Goal: Information Seeking & Learning: Learn about a topic

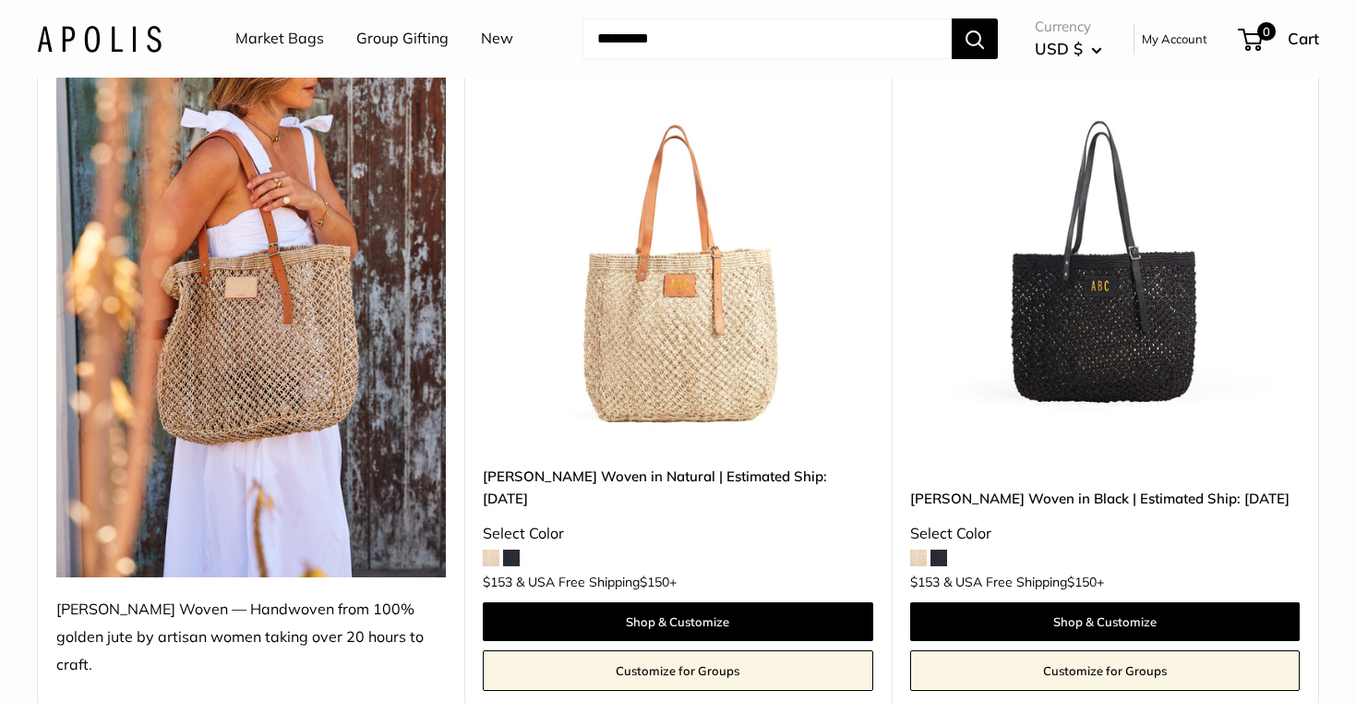
scroll to position [282, 0]
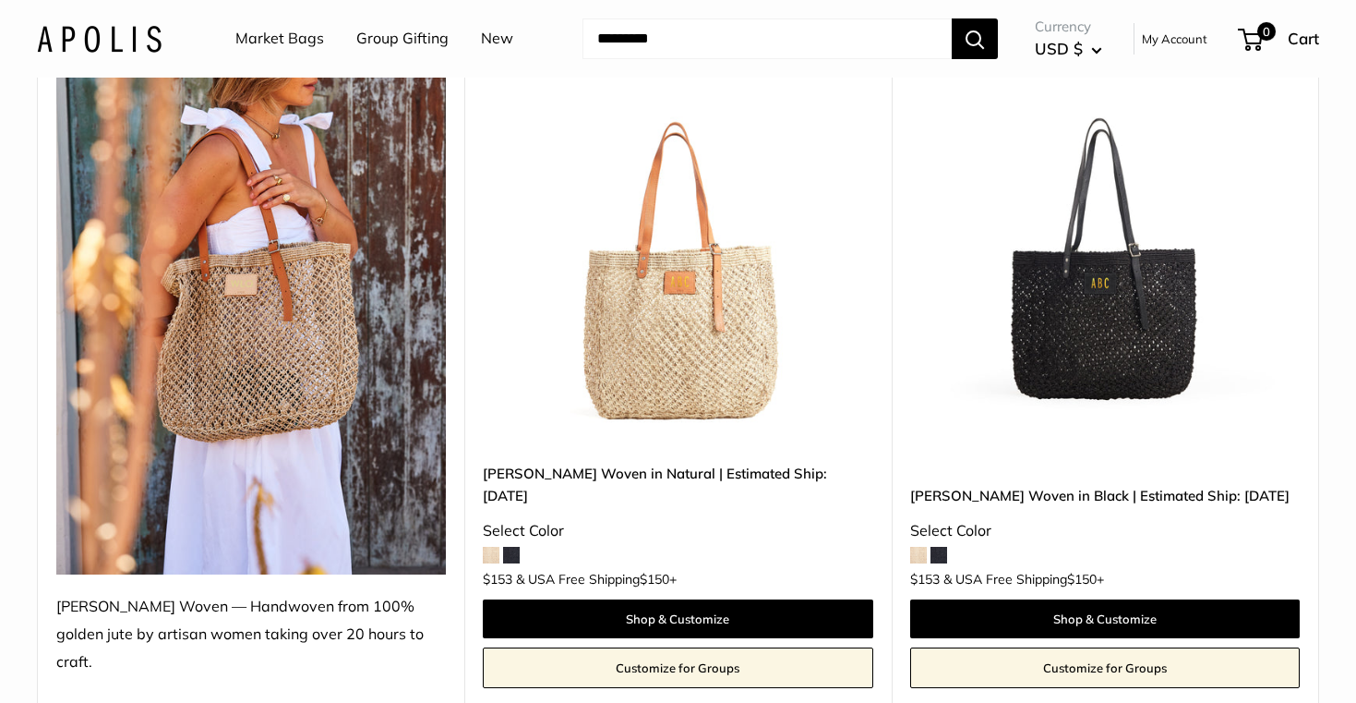
click at [0, 0] on img at bounding box center [0, 0] width 0 height 0
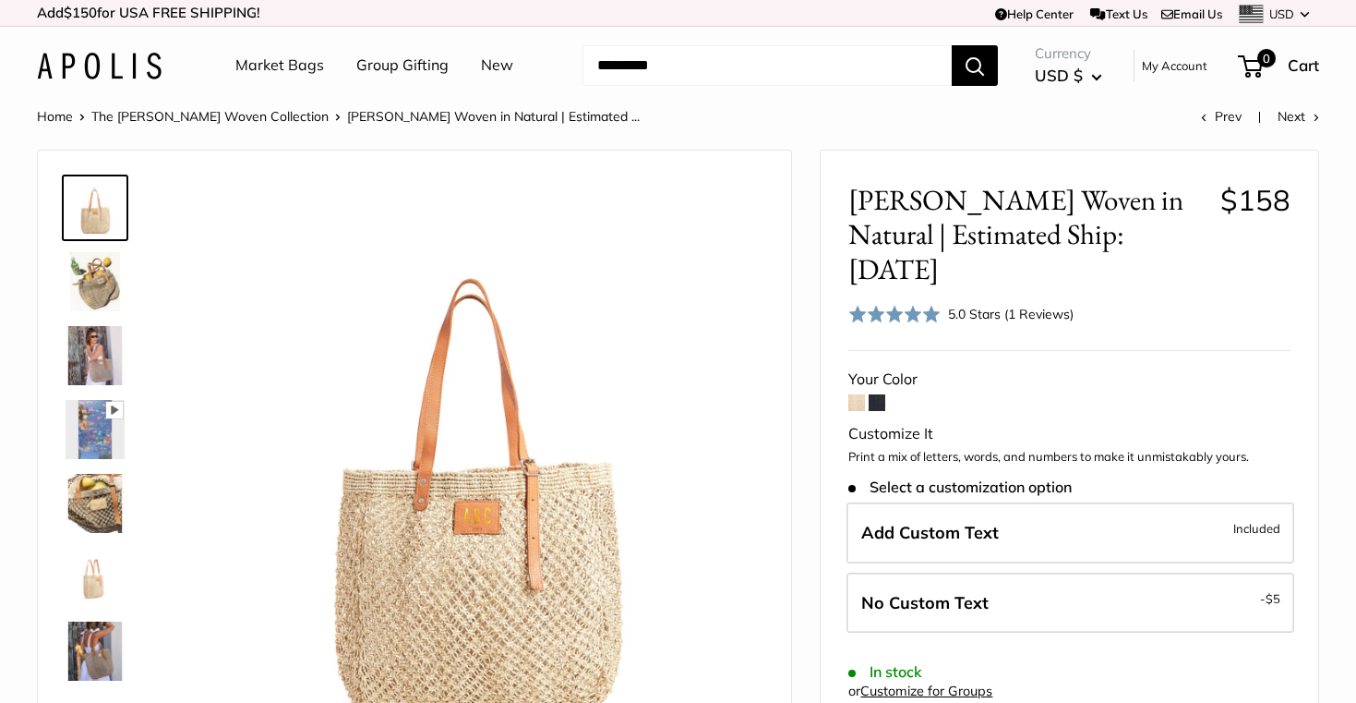
click at [107, 275] on img at bounding box center [95, 281] width 59 height 59
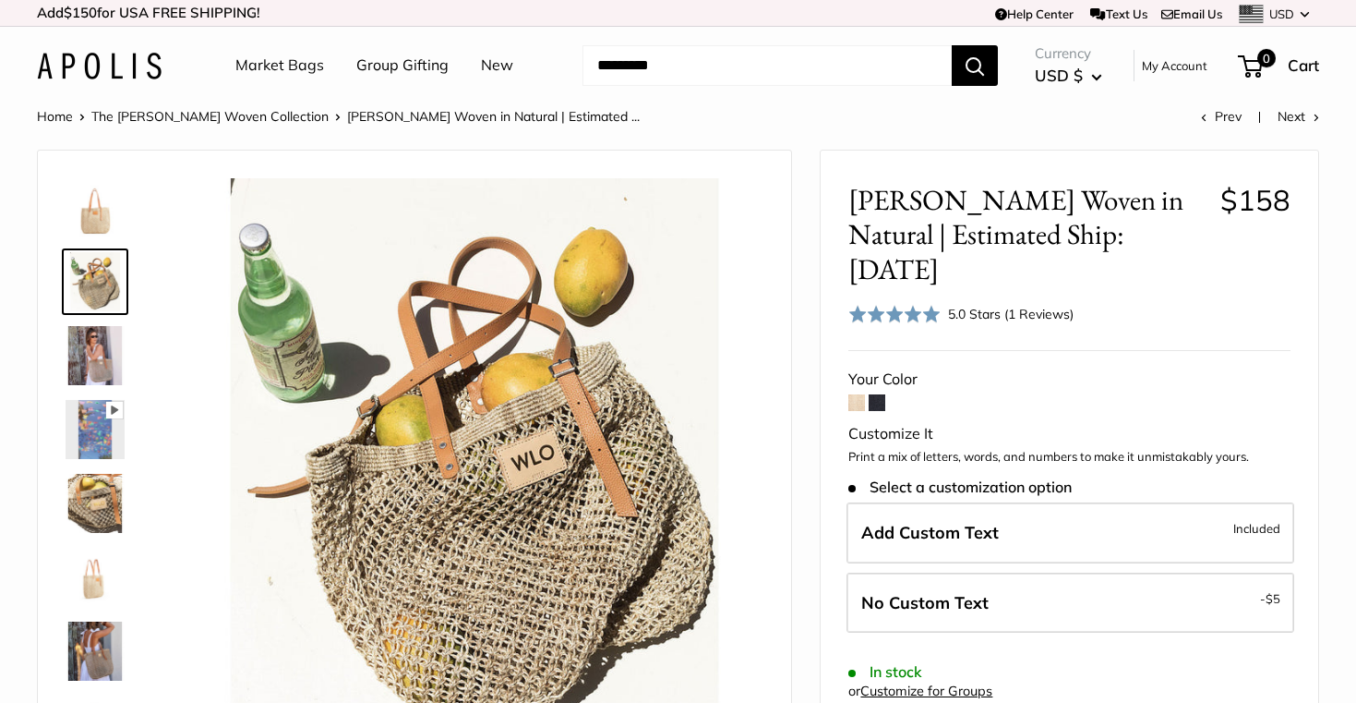
click at [102, 352] on img at bounding box center [95, 355] width 59 height 59
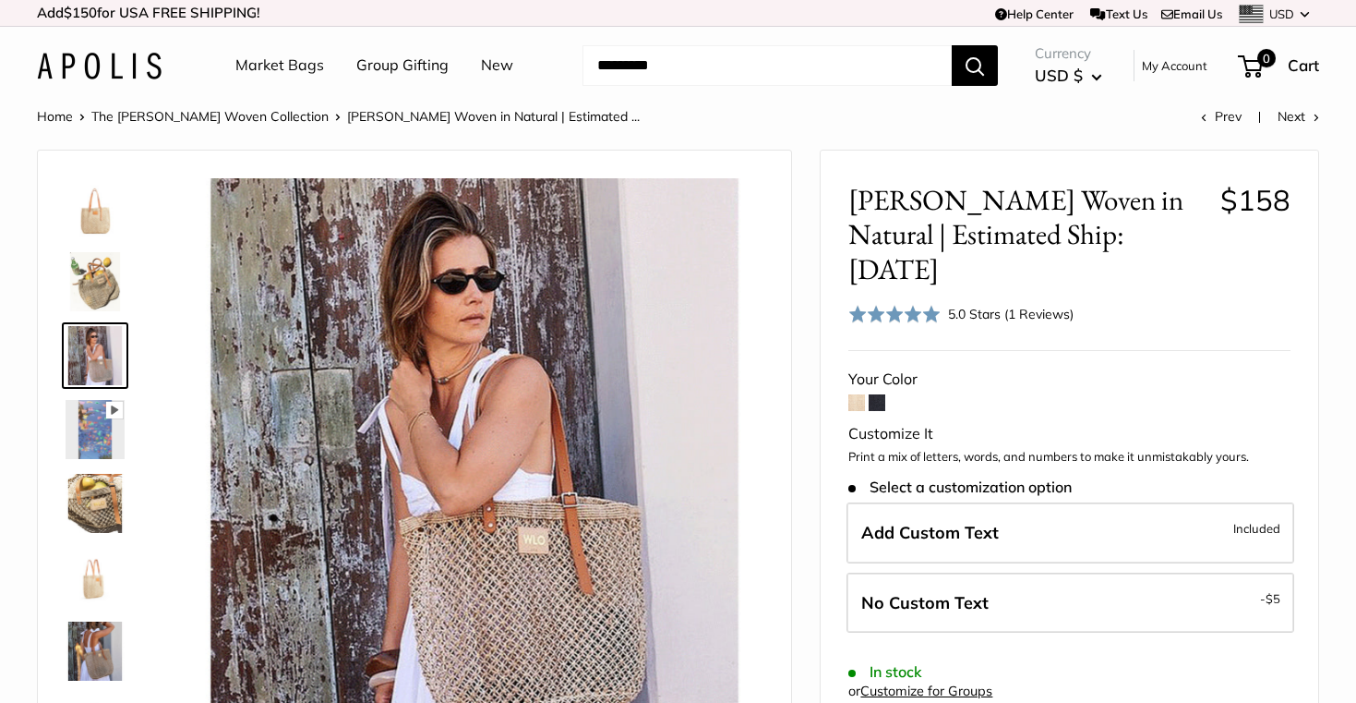
click at [91, 419] on img at bounding box center [95, 429] width 59 height 59
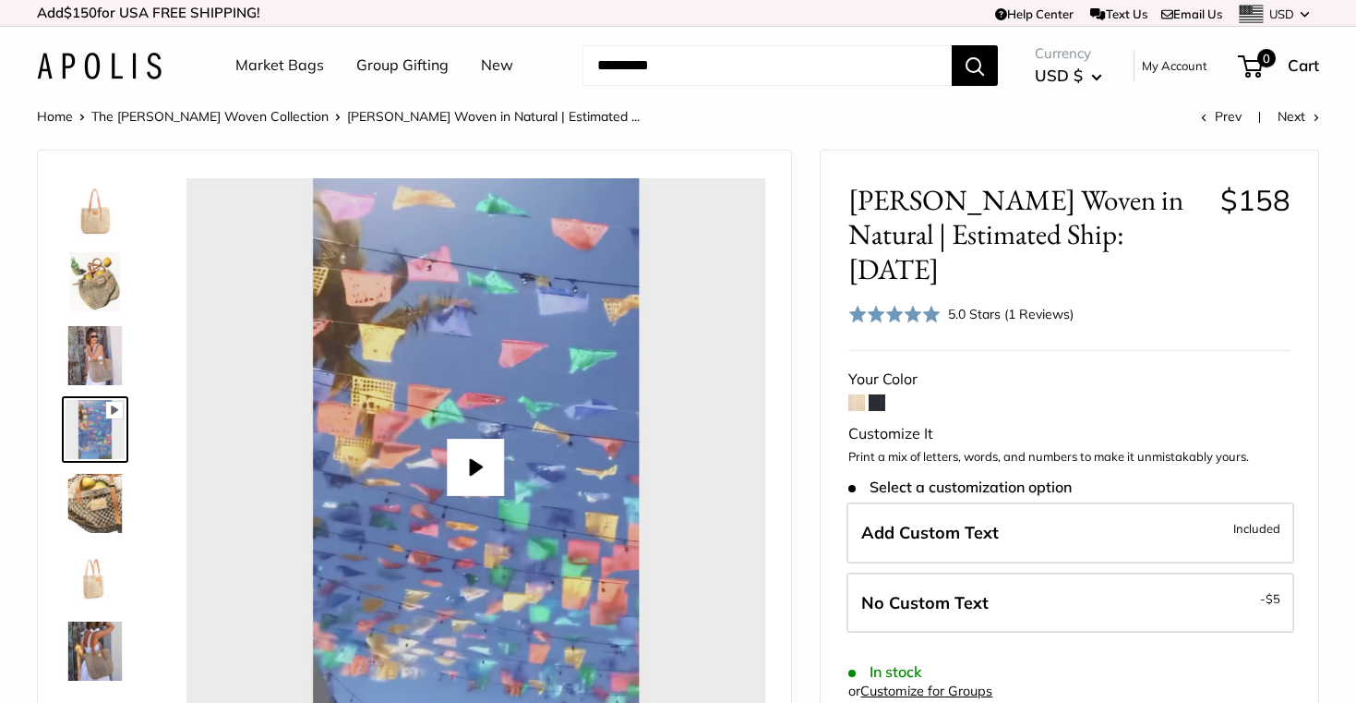
click at [96, 498] on img at bounding box center [95, 503] width 59 height 59
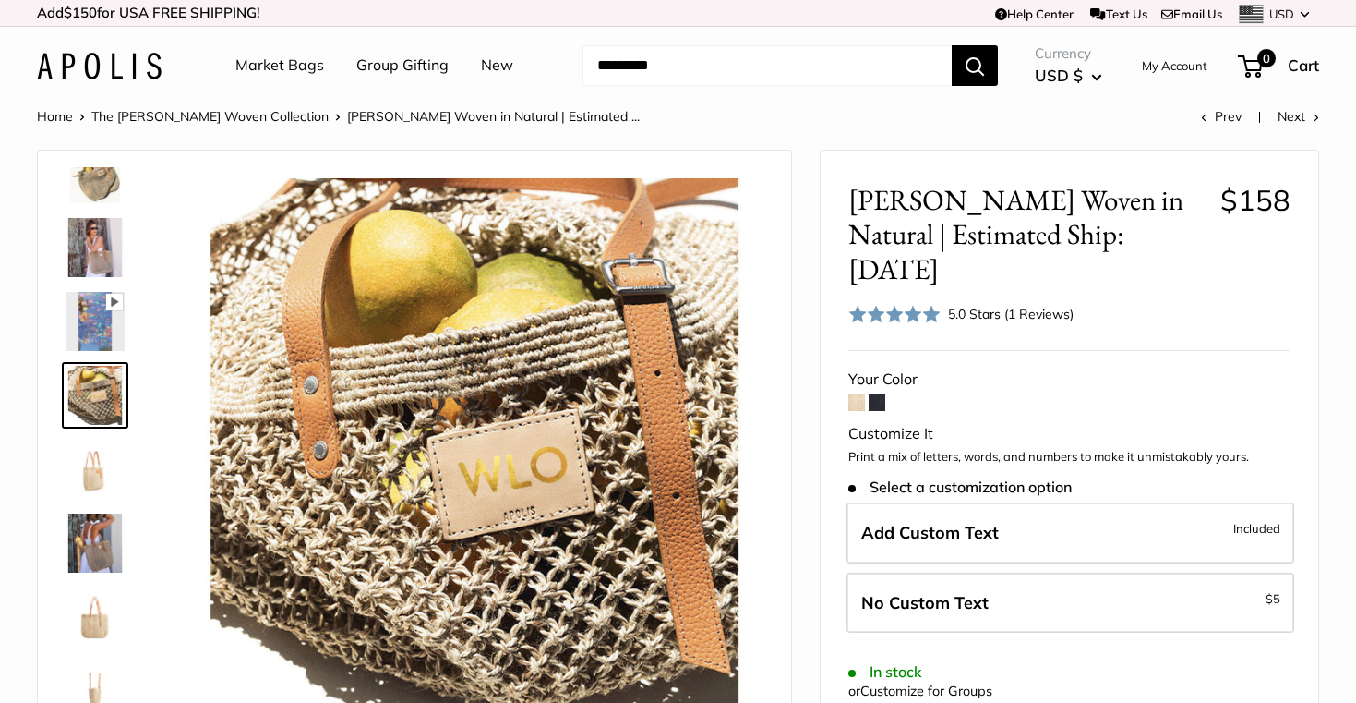
click at [106, 535] on img at bounding box center [95, 542] width 59 height 59
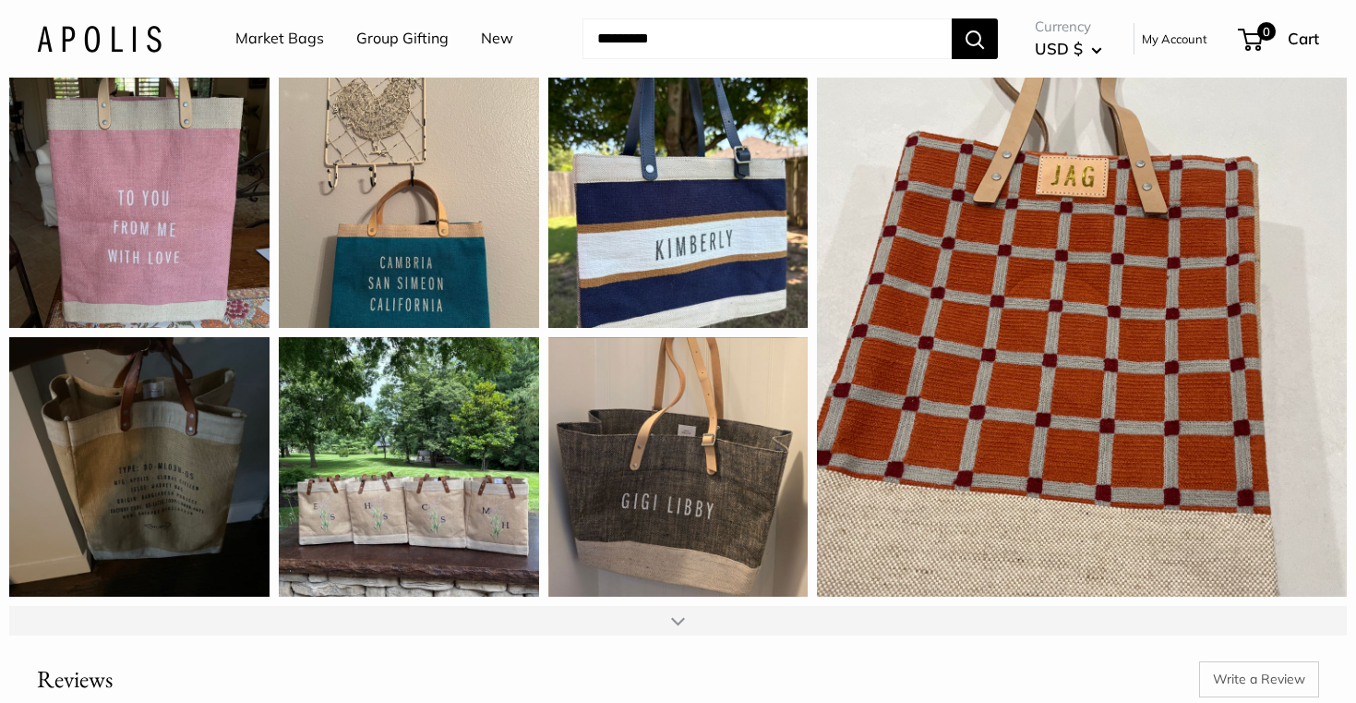
scroll to position [2141, 0]
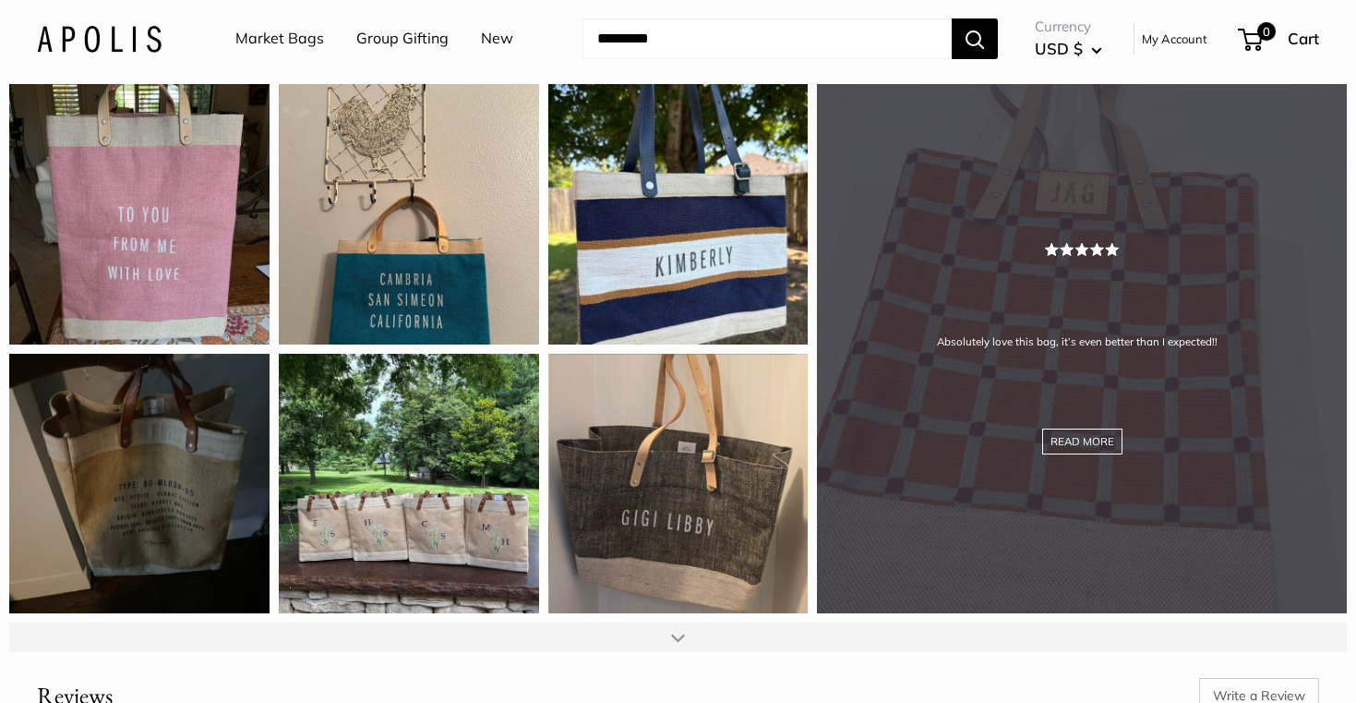
click at [1174, 525] on div "Absolutely love this bag, it’s even better than I expected!! READ MORE" at bounding box center [1082, 349] width 530 height 530
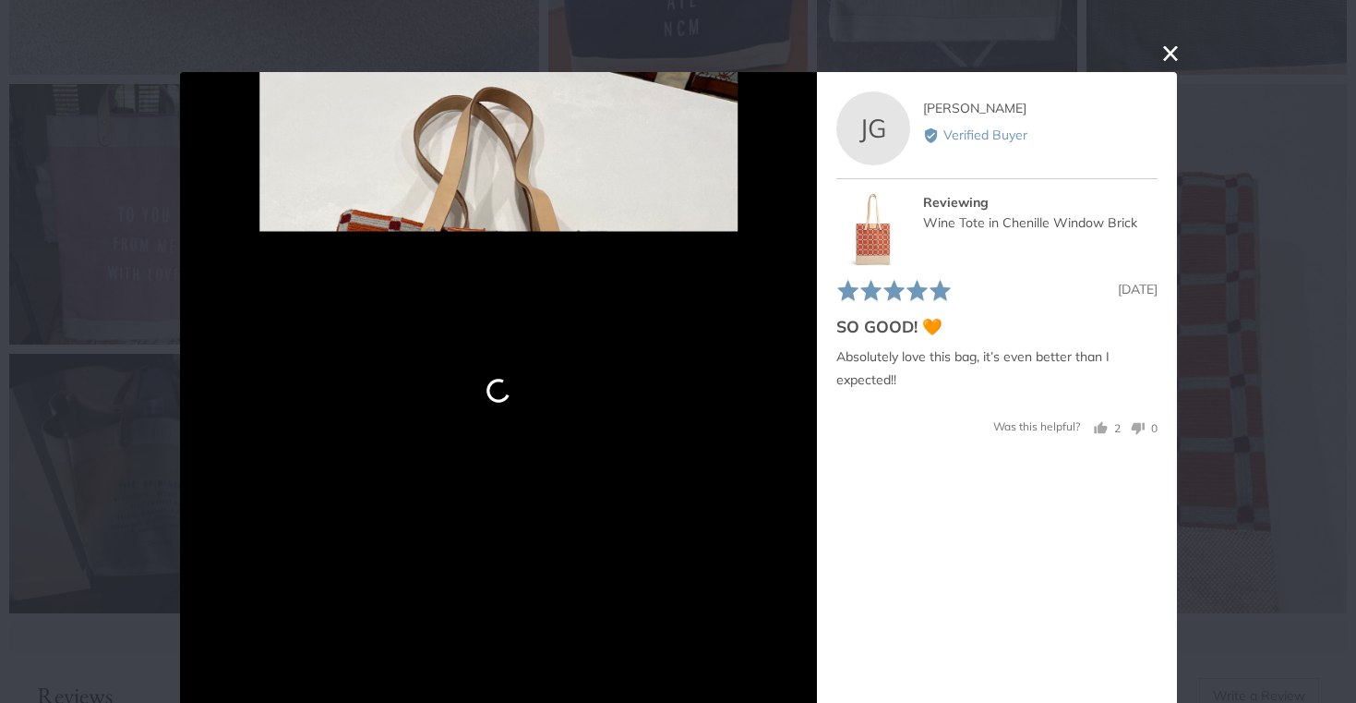
scroll to position [6, 0]
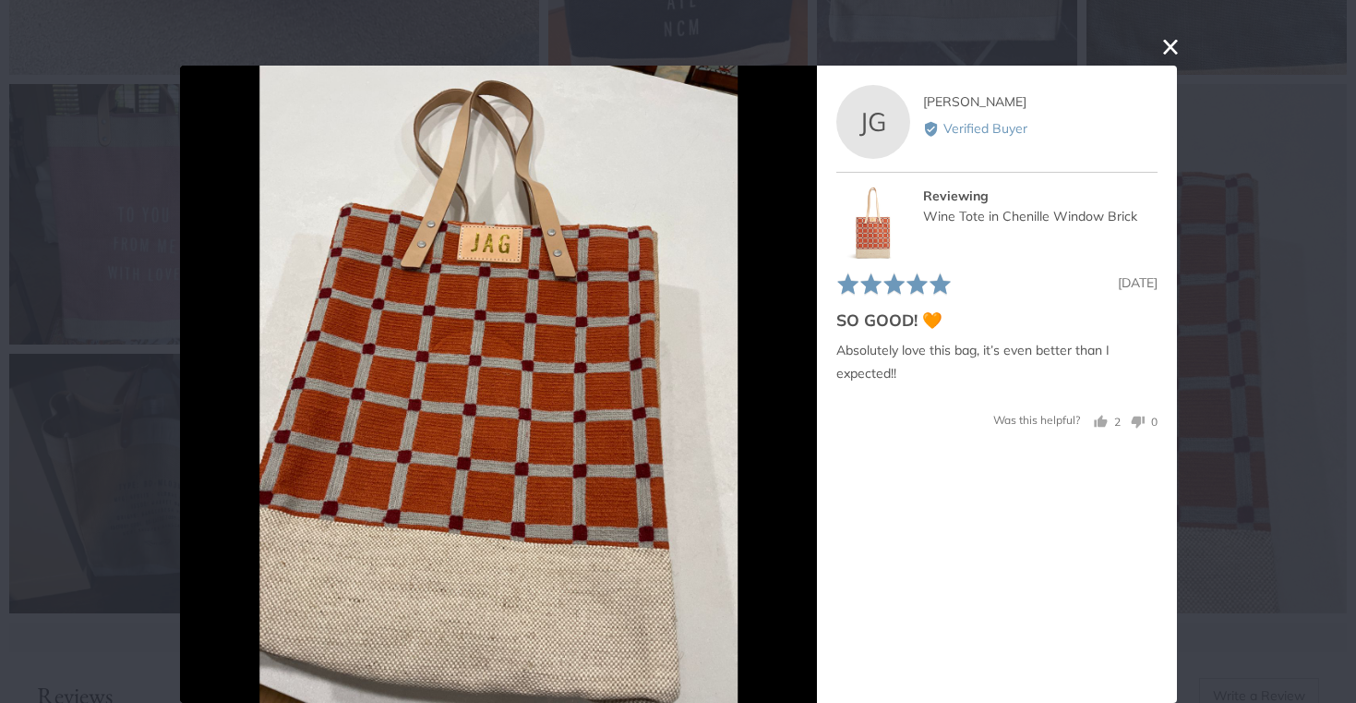
click at [1174, 51] on button "close this modal window" at bounding box center [1171, 47] width 22 height 22
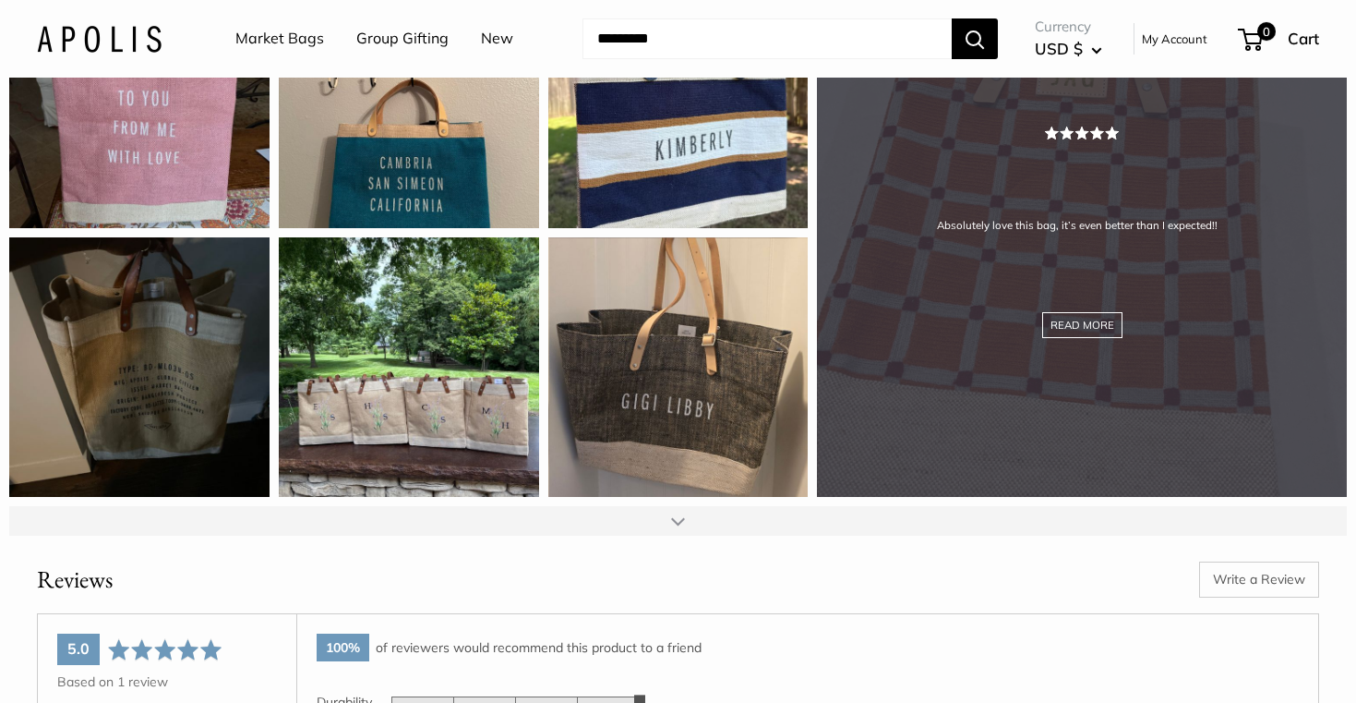
scroll to position [2269, 0]
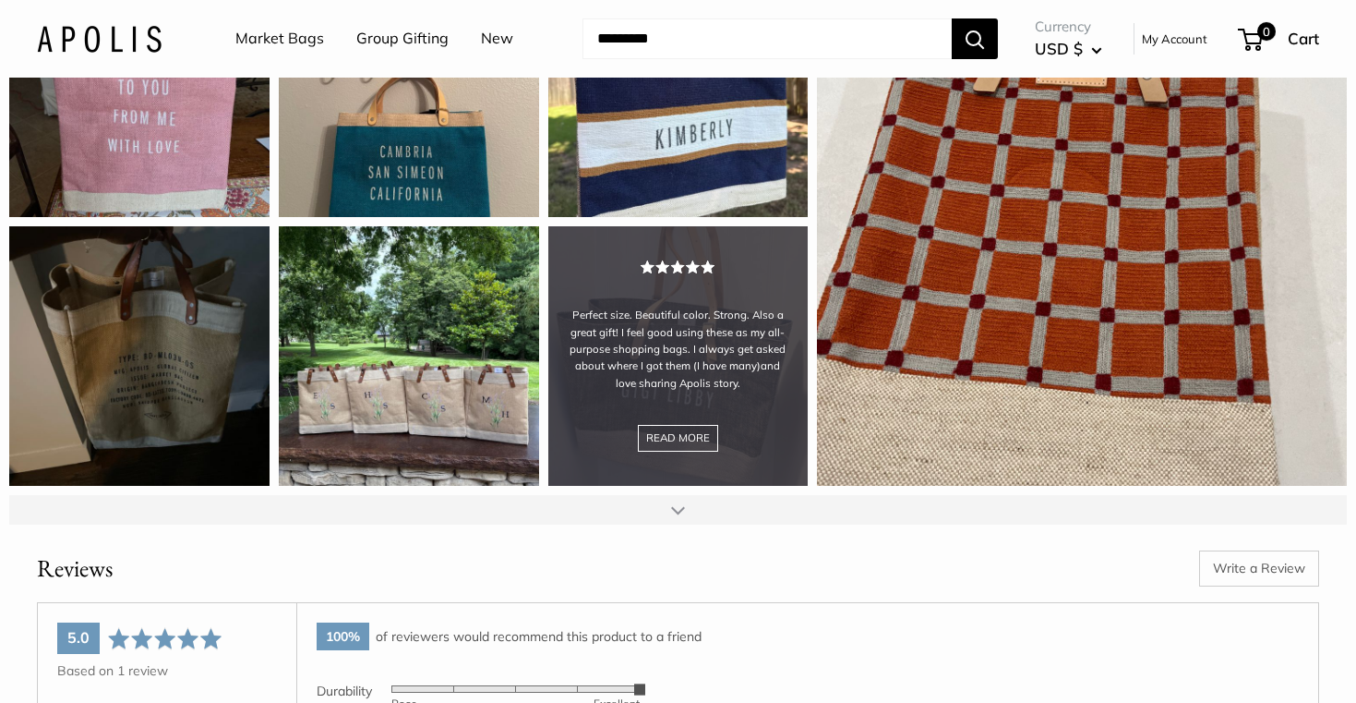
click at [716, 349] on div "Perfect size. Beautiful color. Strong. Also a great gift! I feel good using the…" at bounding box center [678, 356] width 260 height 260
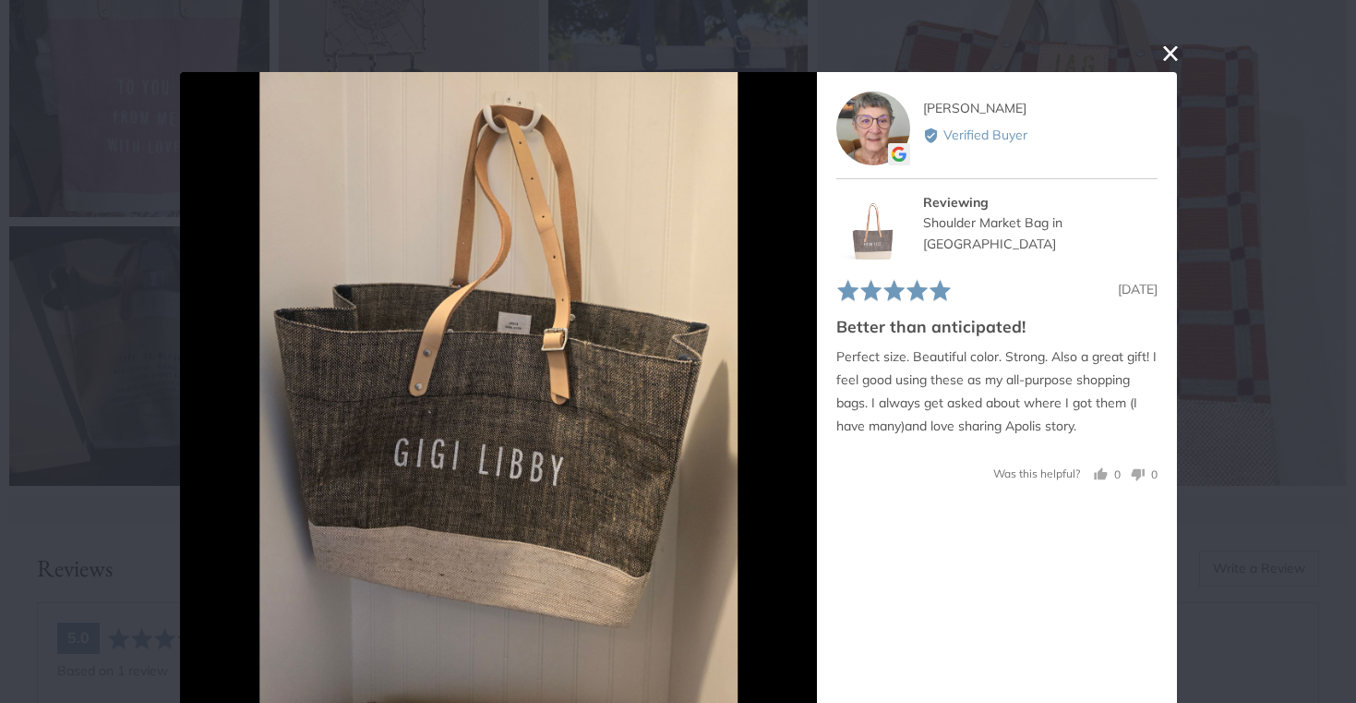
scroll to position [6, 0]
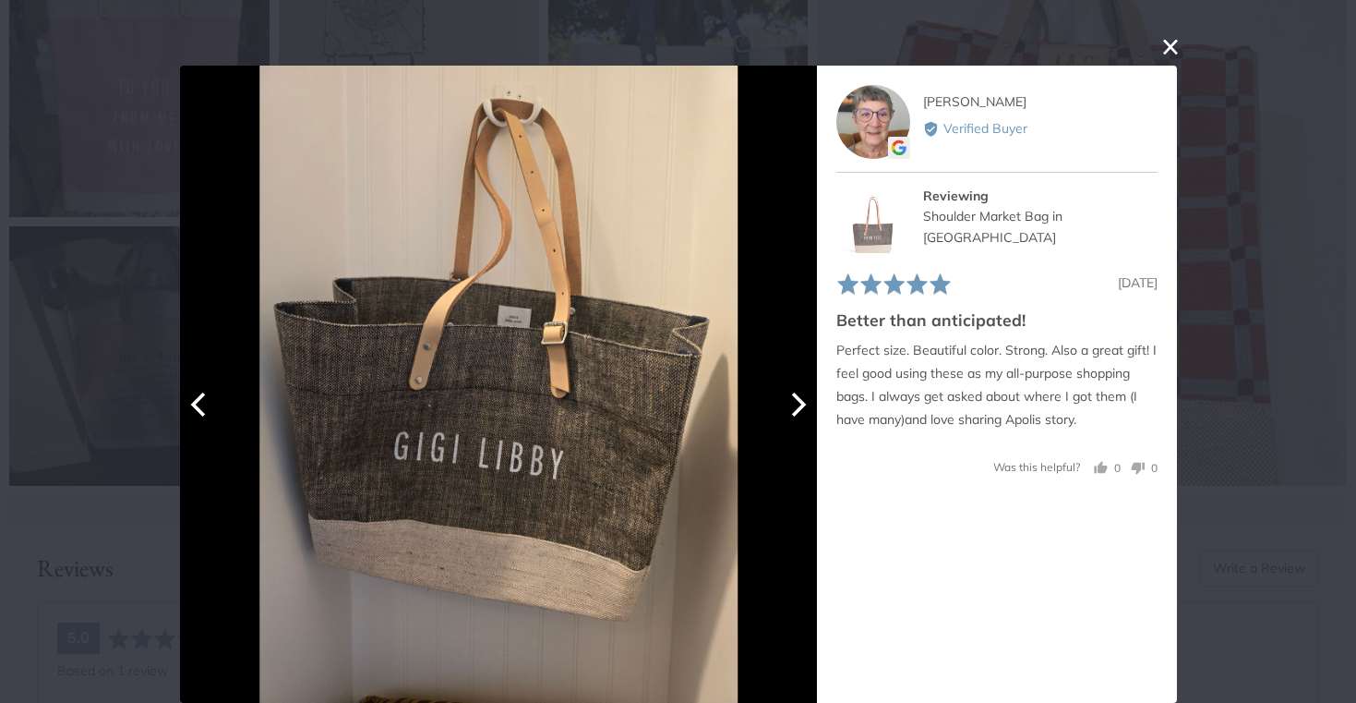
click at [791, 397] on icon "Next" at bounding box center [796, 404] width 24 height 24
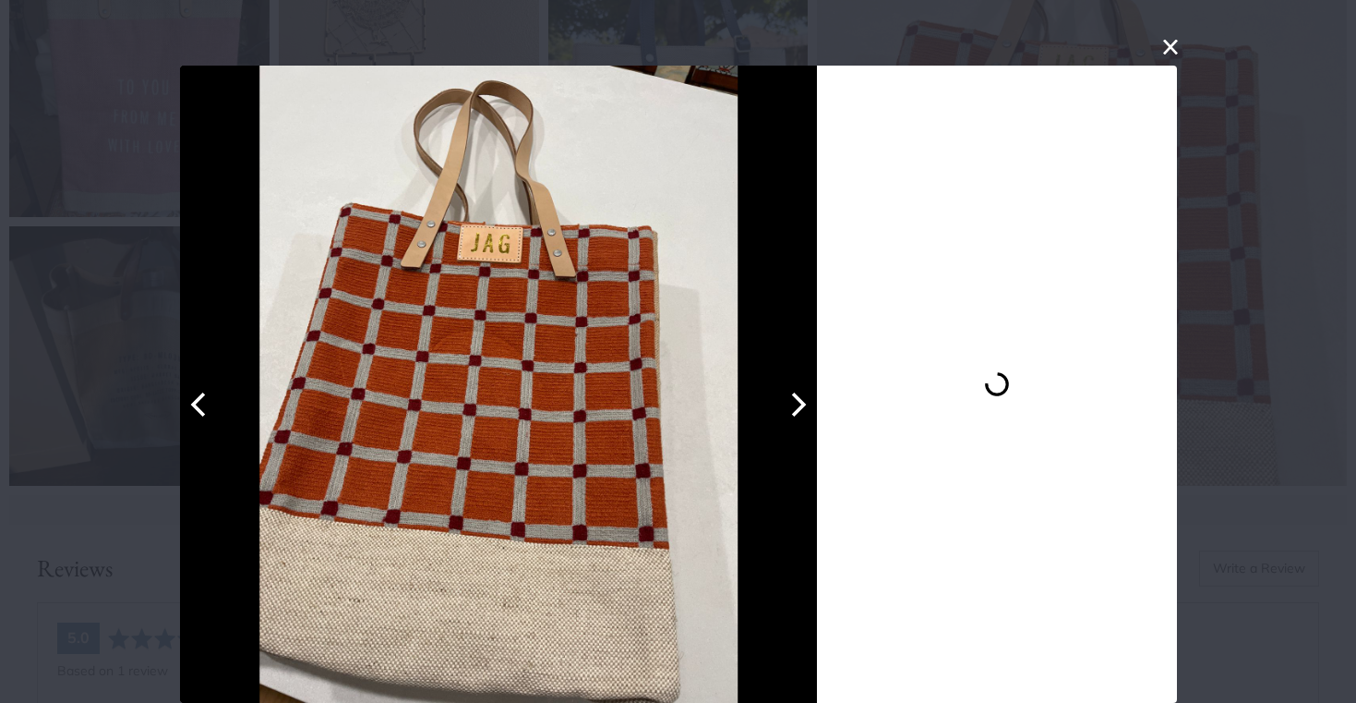
click at [792, 399] on icon "Next" at bounding box center [796, 404] width 24 height 24
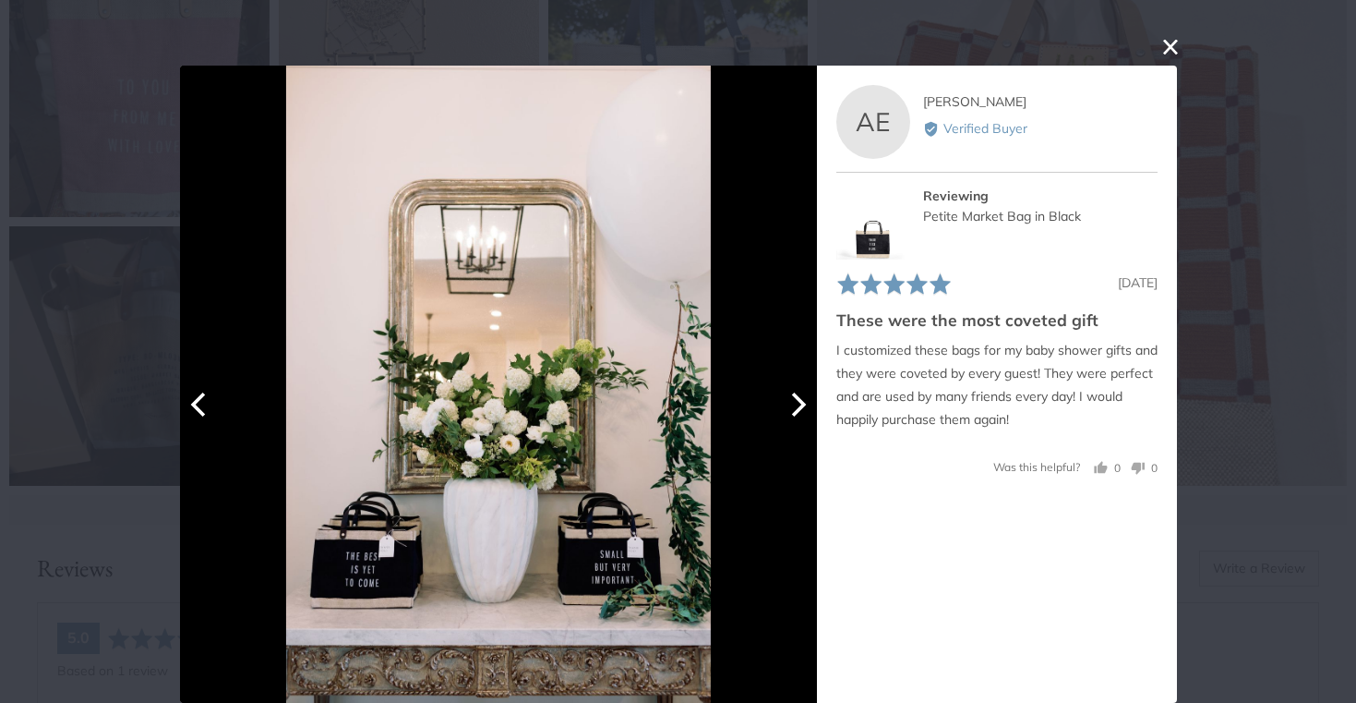
click at [197, 419] on button "Previous" at bounding box center [200, 404] width 41 height 41
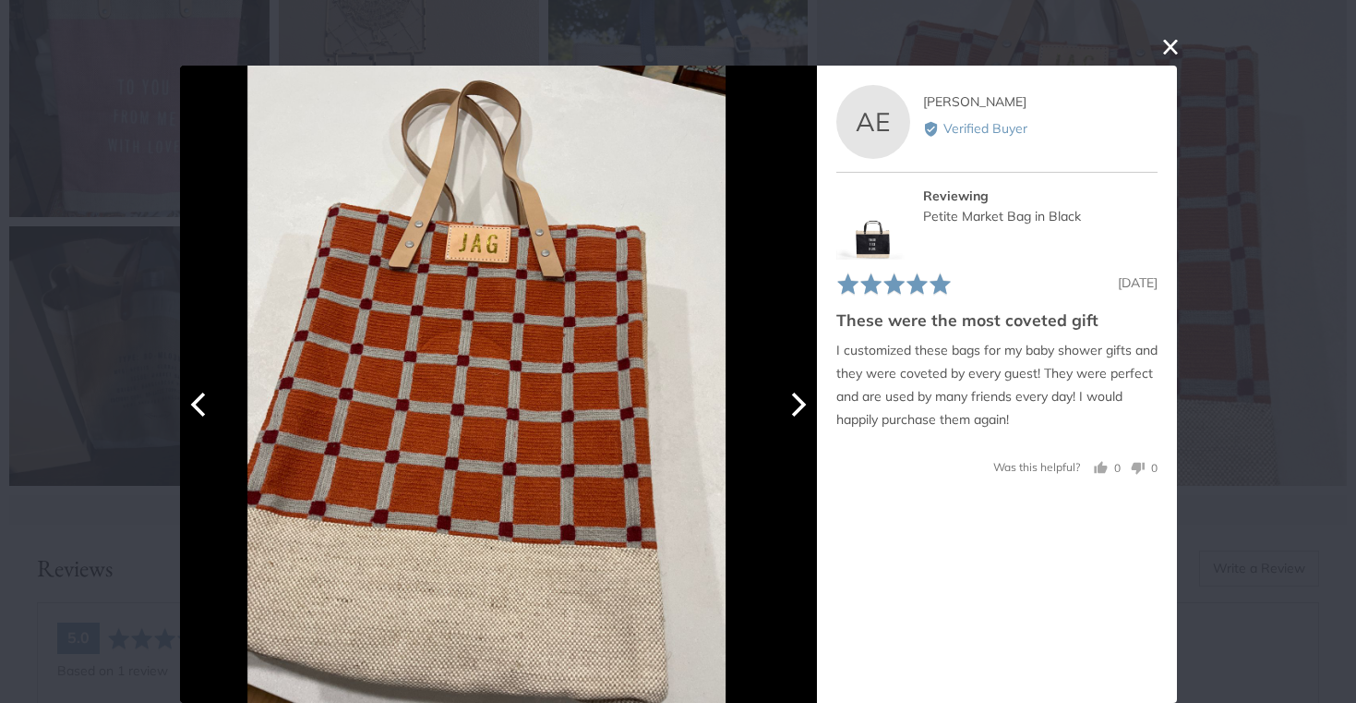
click at [197, 419] on button "Previous" at bounding box center [200, 404] width 41 height 41
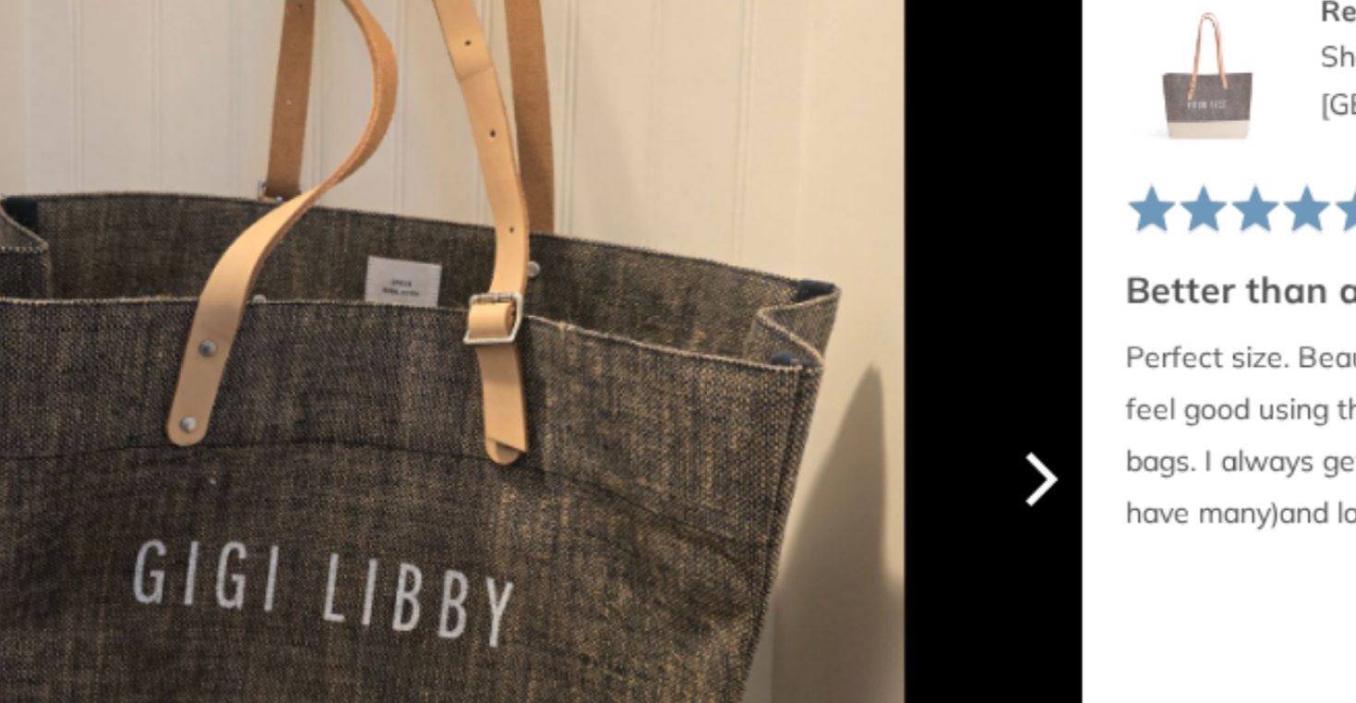
scroll to position [2130, 0]
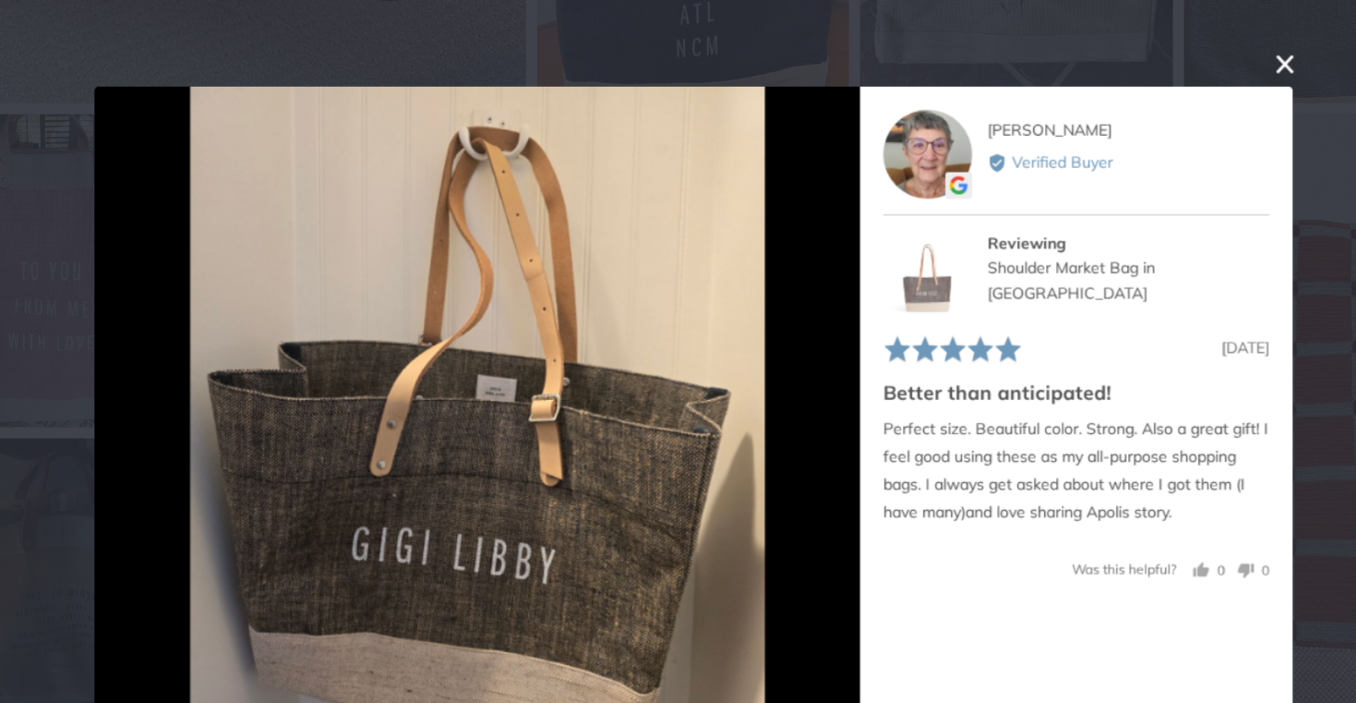
click at [1160, 51] on button "close this modal window" at bounding box center [1171, 53] width 22 height 22
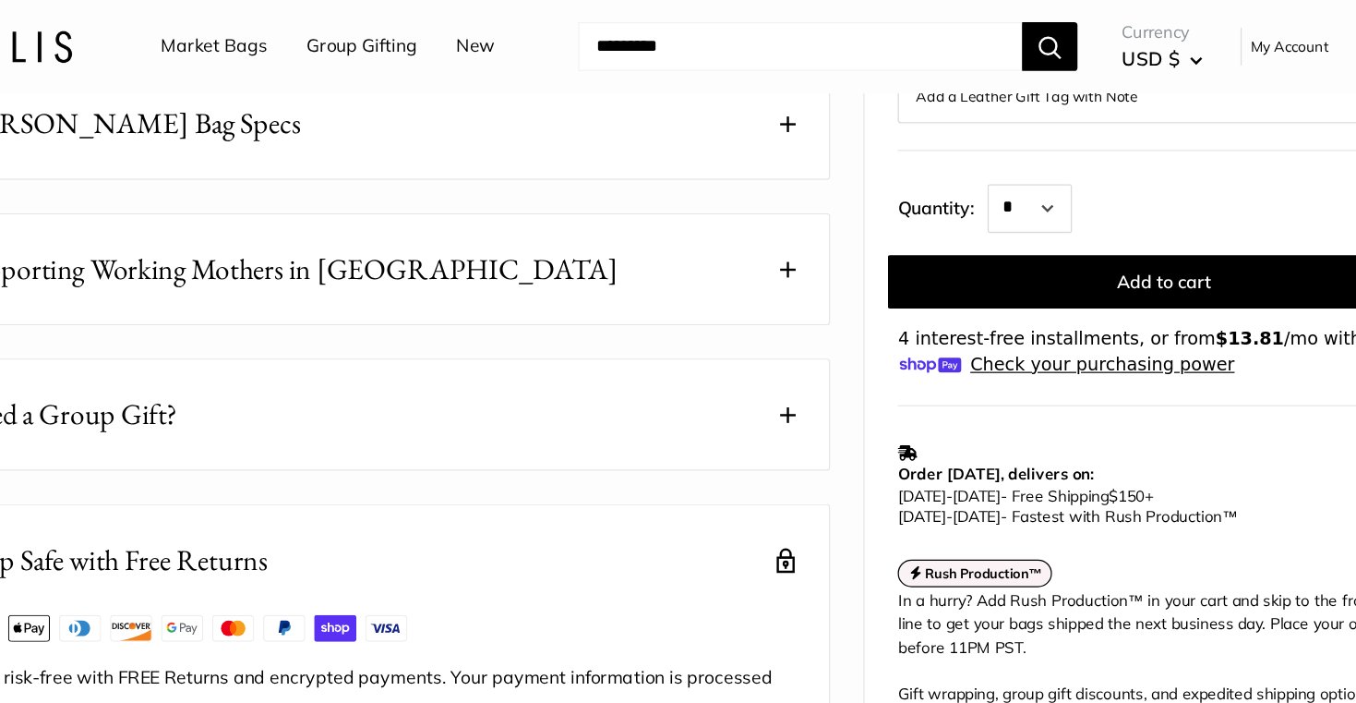
scroll to position [802, 0]
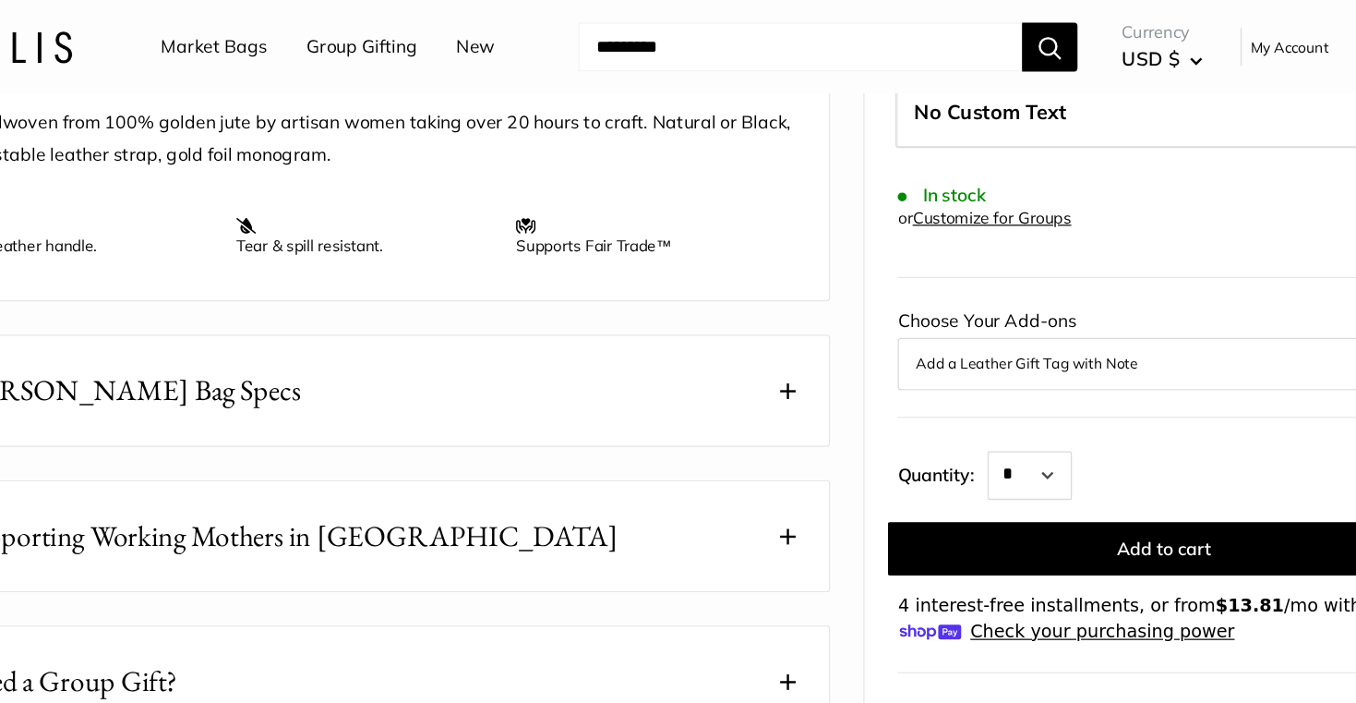
click at [235, 45] on link "Market Bags" at bounding box center [279, 39] width 89 height 28
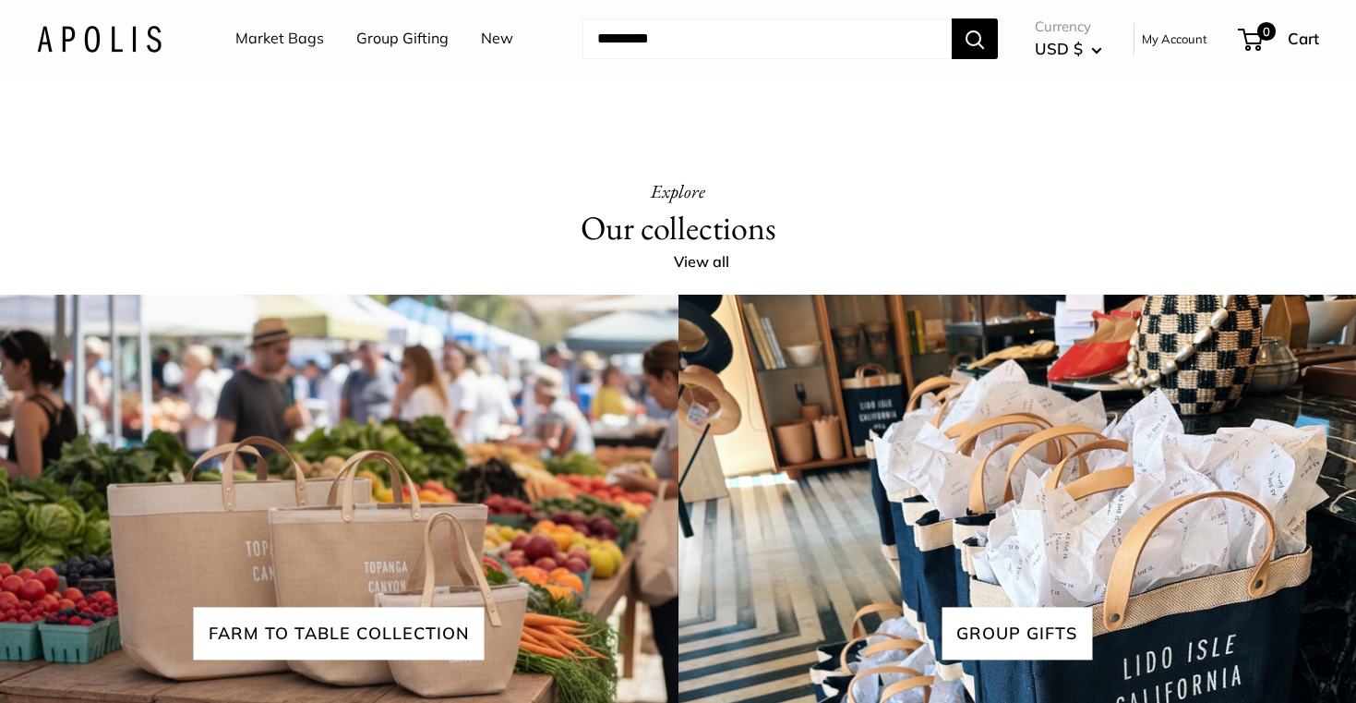
scroll to position [4437, 0]
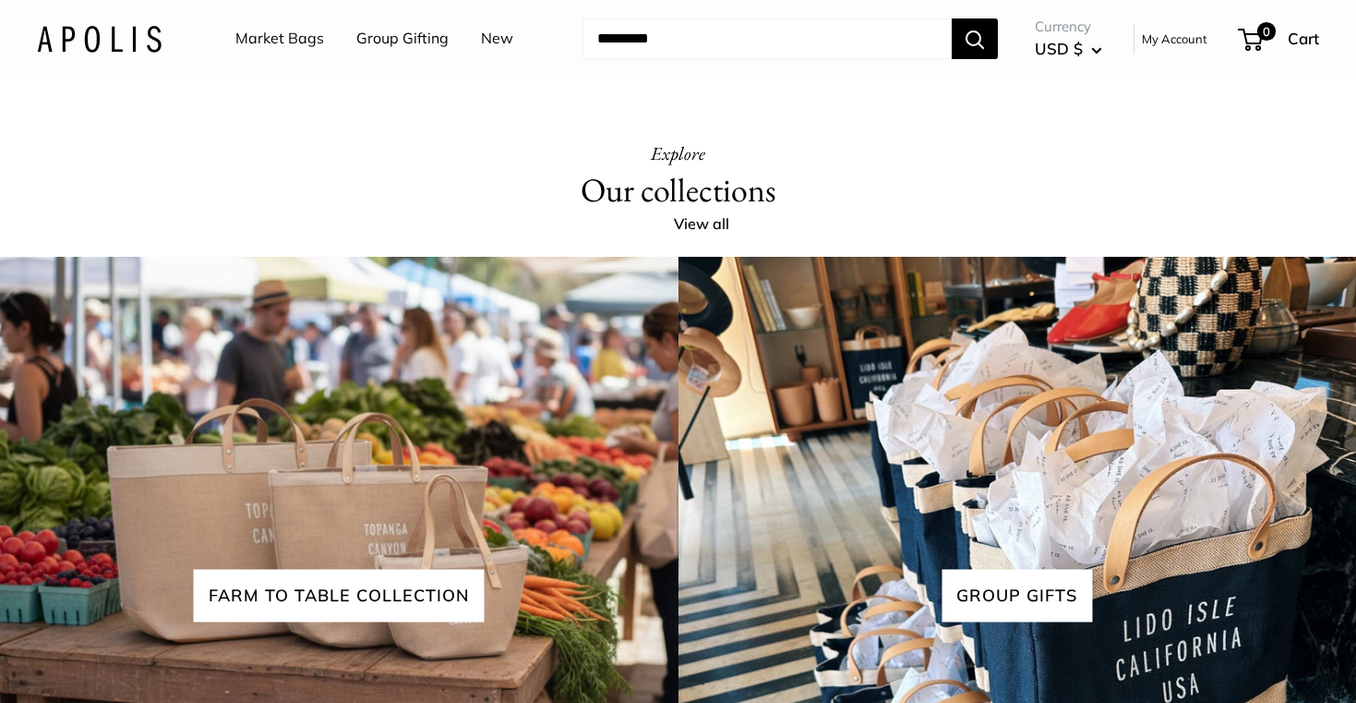
click at [309, 43] on link "Market Bags" at bounding box center [279, 39] width 89 height 28
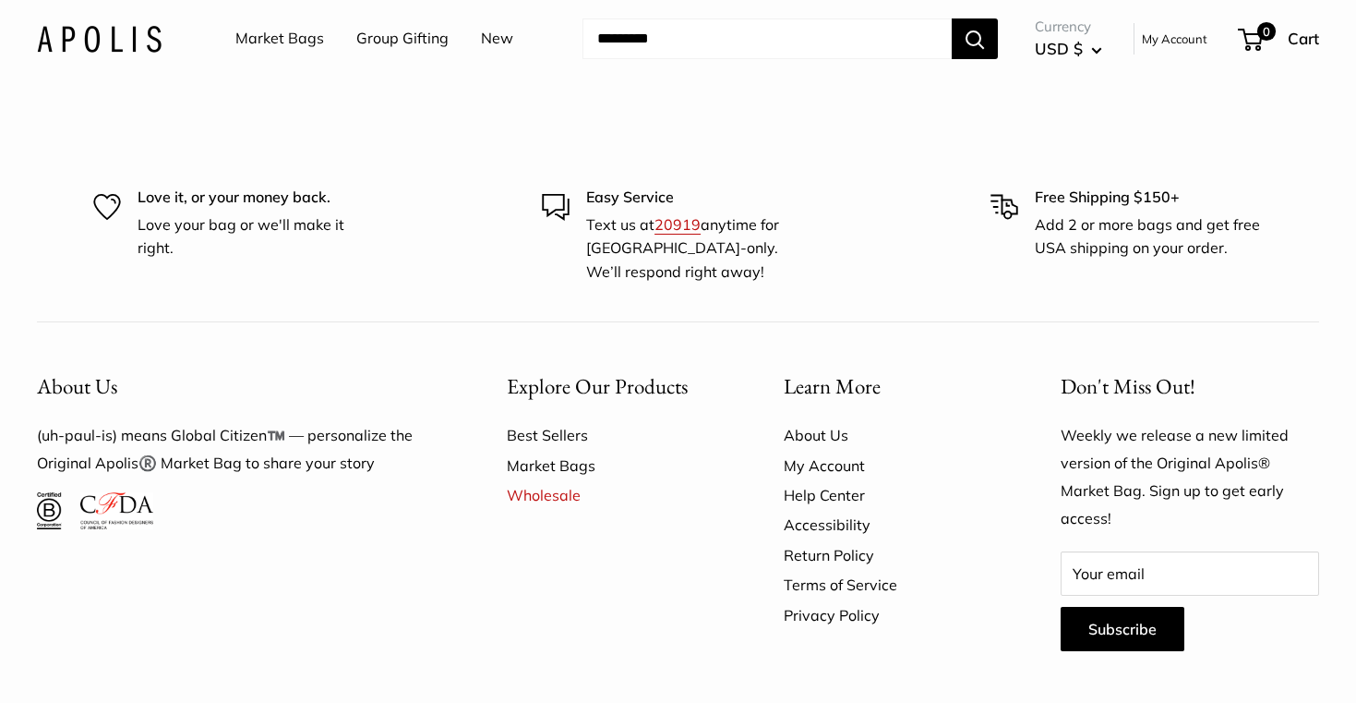
scroll to position [5058, 0]
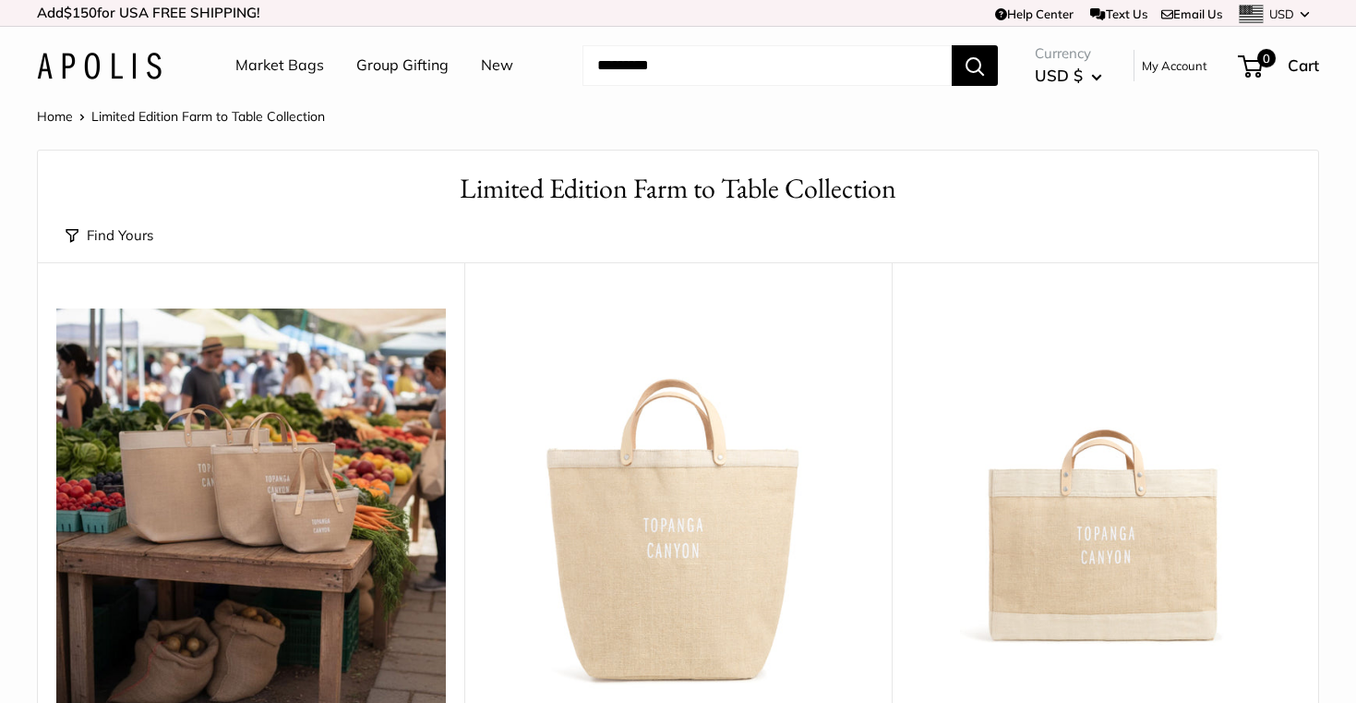
click at [64, 112] on link "Home" at bounding box center [55, 116] width 36 height 17
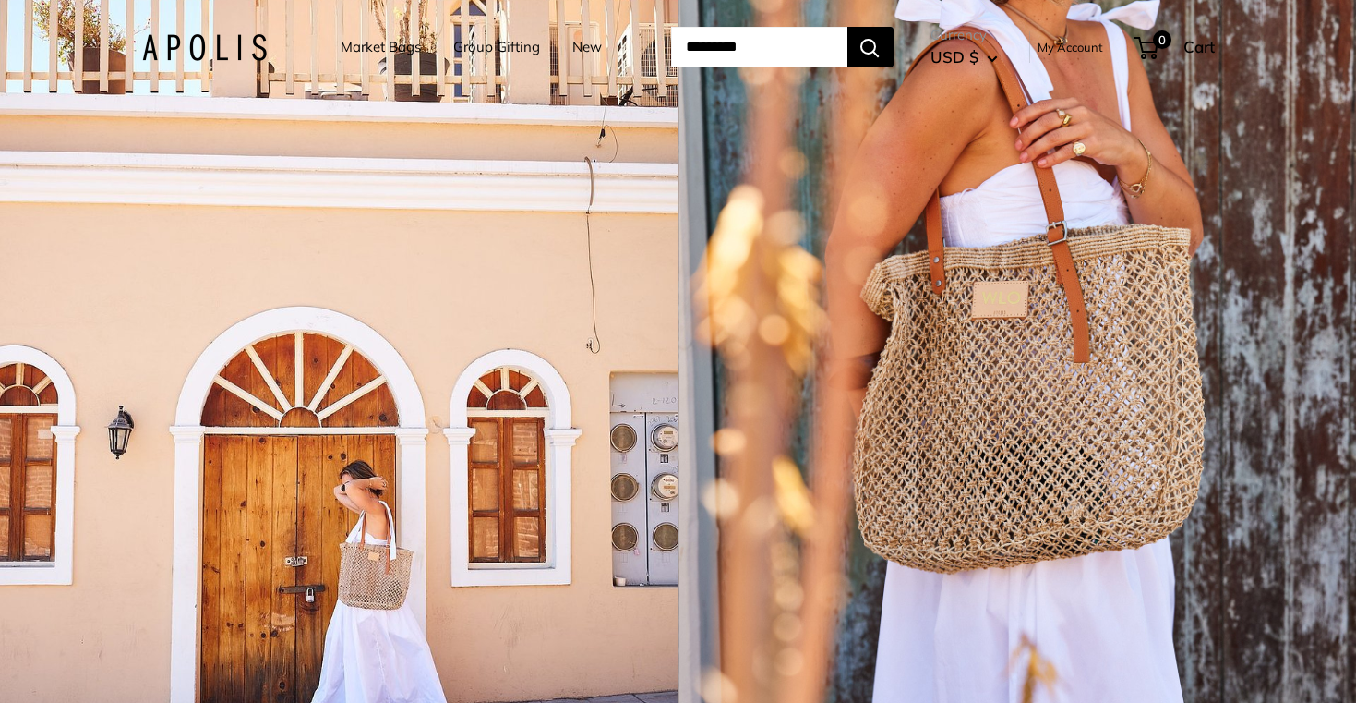
click at [345, 47] on link "Market Bags" at bounding box center [381, 47] width 80 height 26
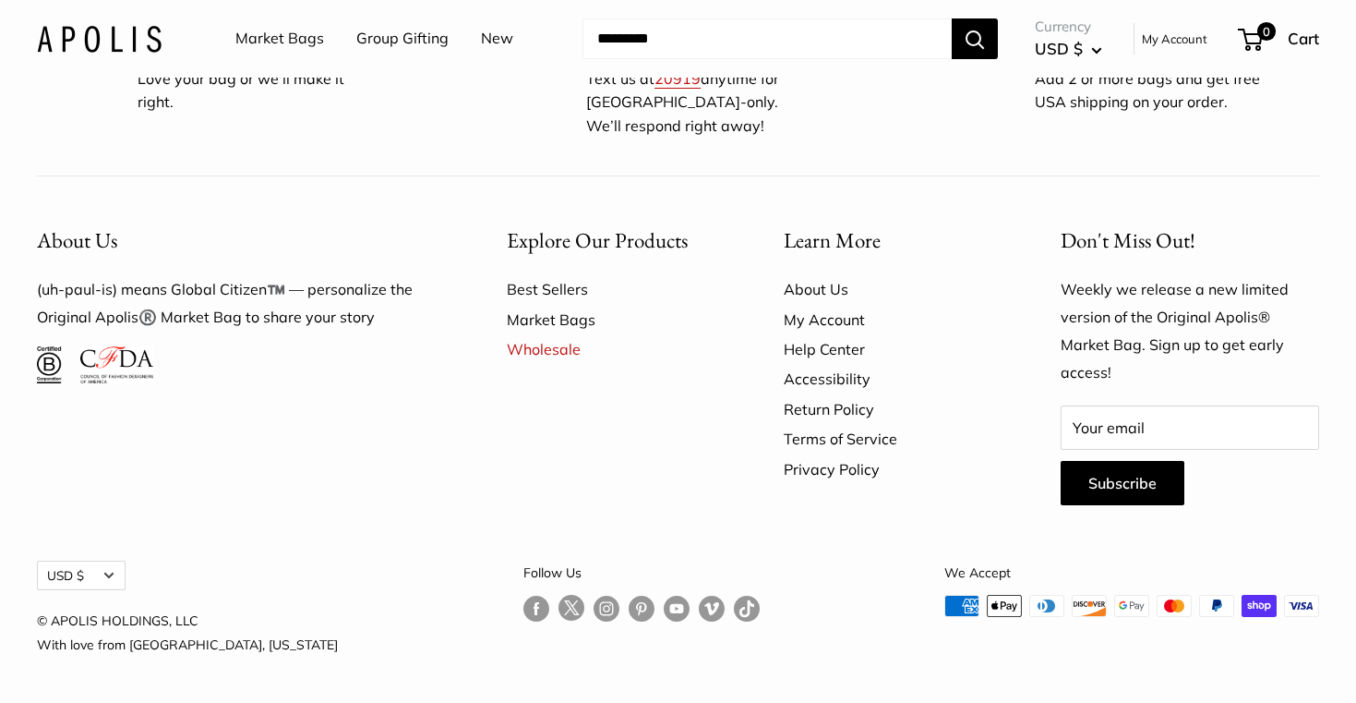
scroll to position [5994, 0]
click at [572, 297] on link "Best Sellers" at bounding box center [613, 289] width 212 height 30
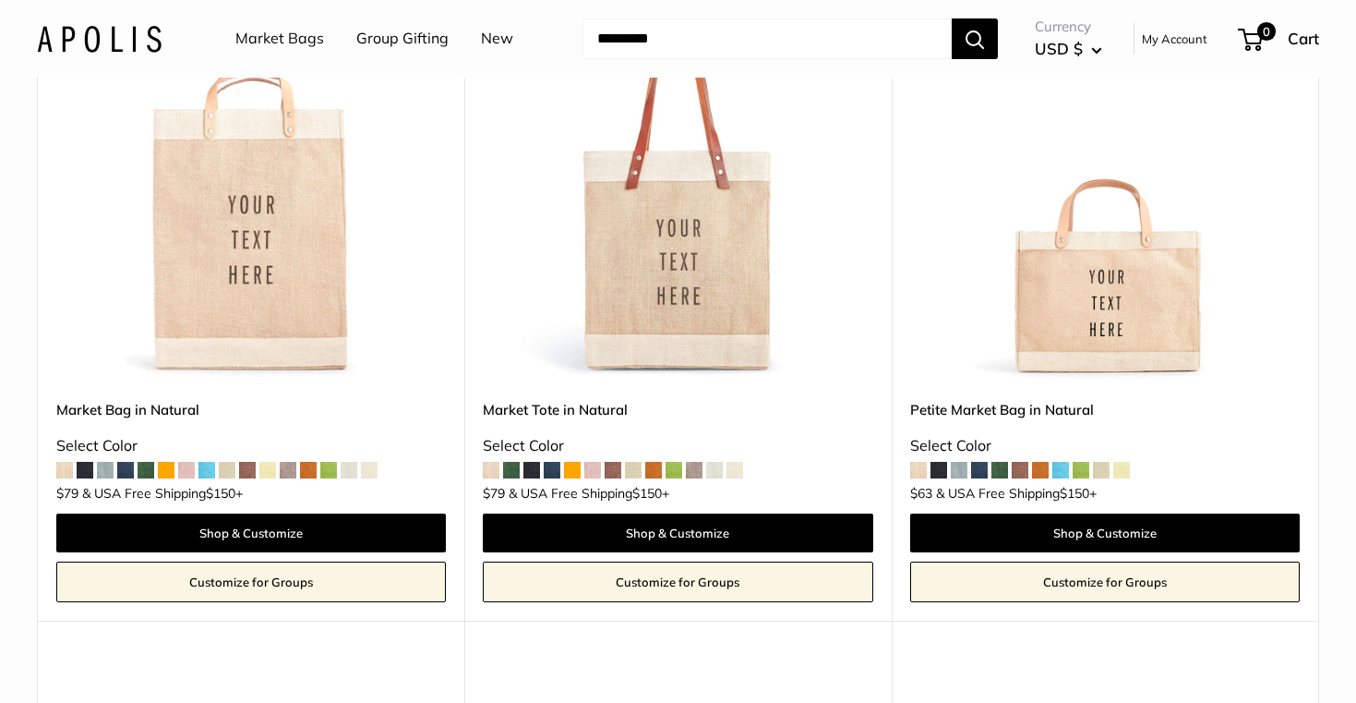
scroll to position [313, 0]
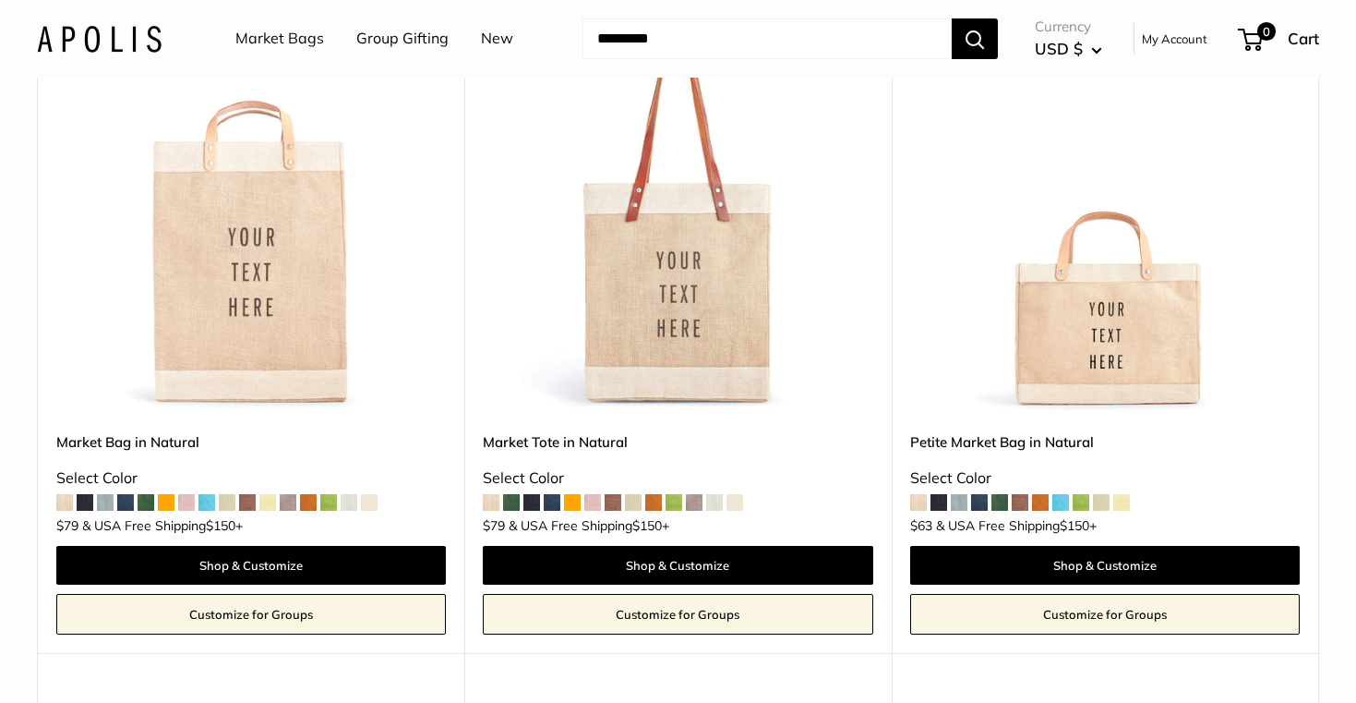
click at [538, 503] on span at bounding box center [532, 502] width 17 height 17
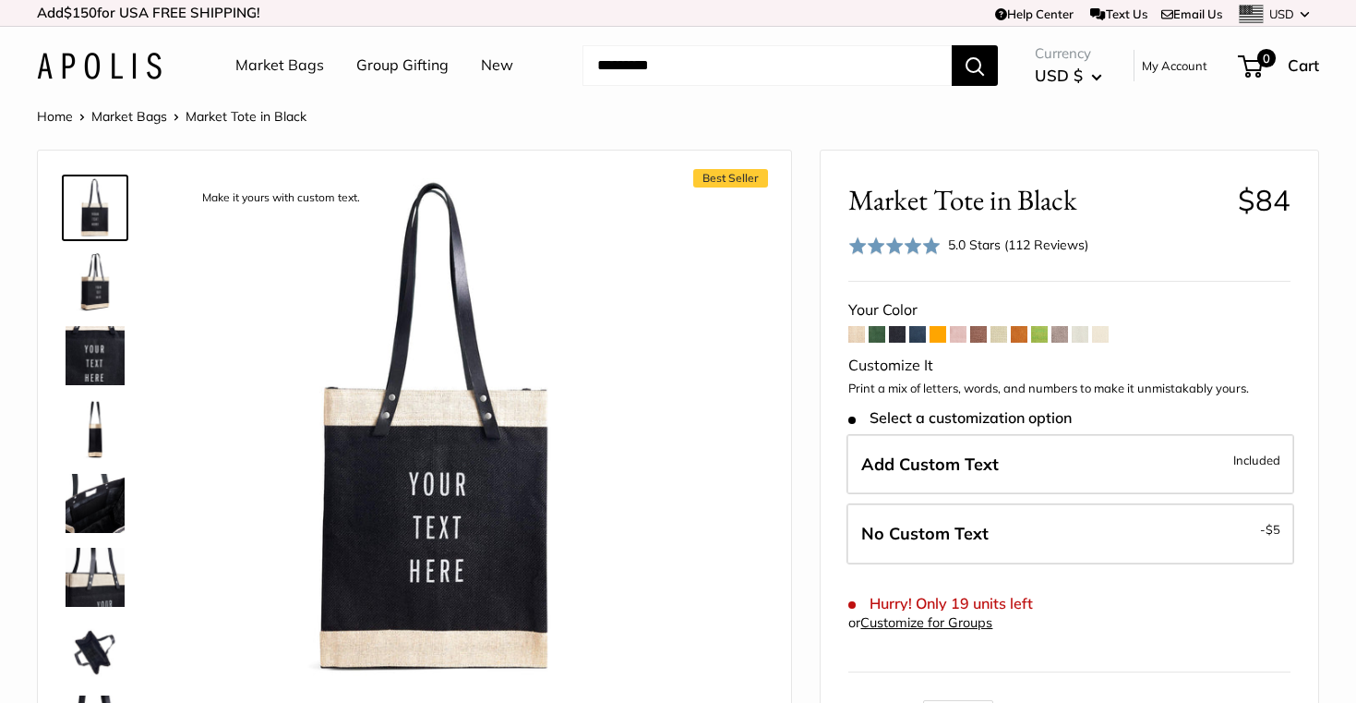
click at [921, 327] on span at bounding box center [917, 334] width 17 height 17
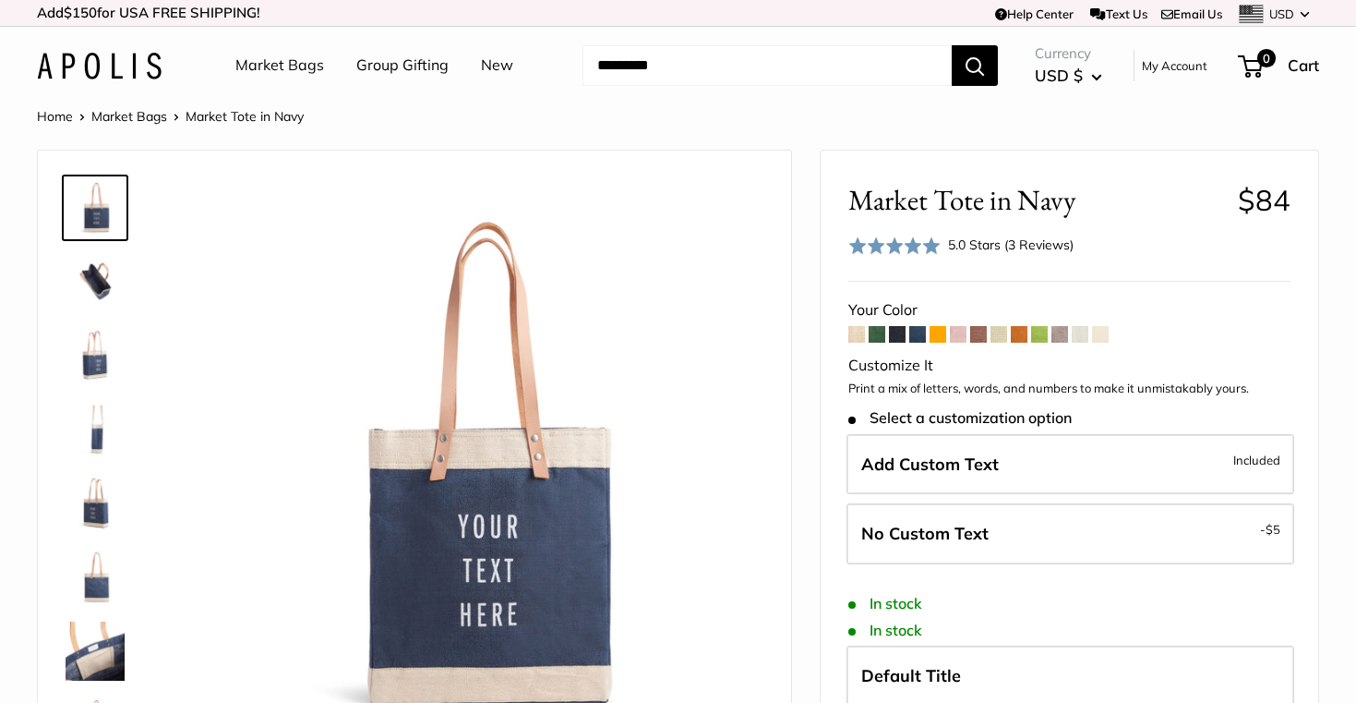
click at [1064, 331] on span at bounding box center [1060, 334] width 17 height 17
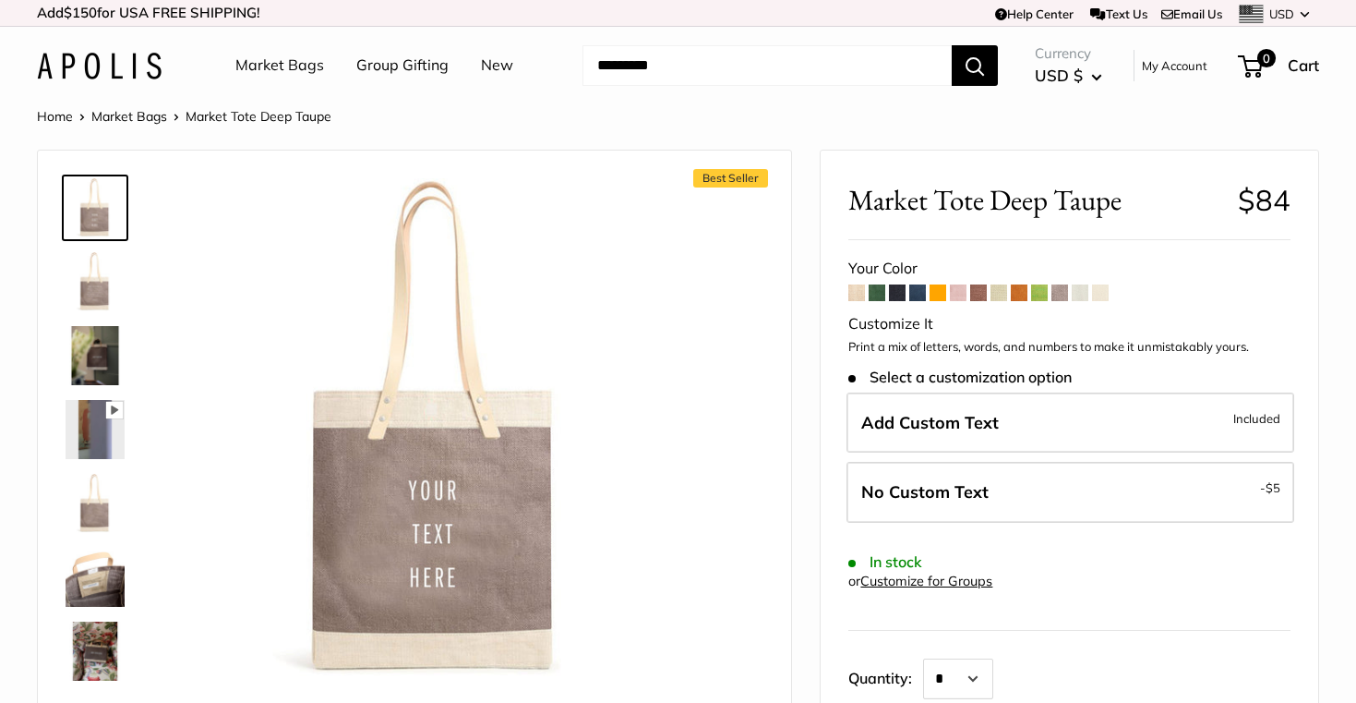
click at [1086, 294] on span at bounding box center [1080, 292] width 17 height 17
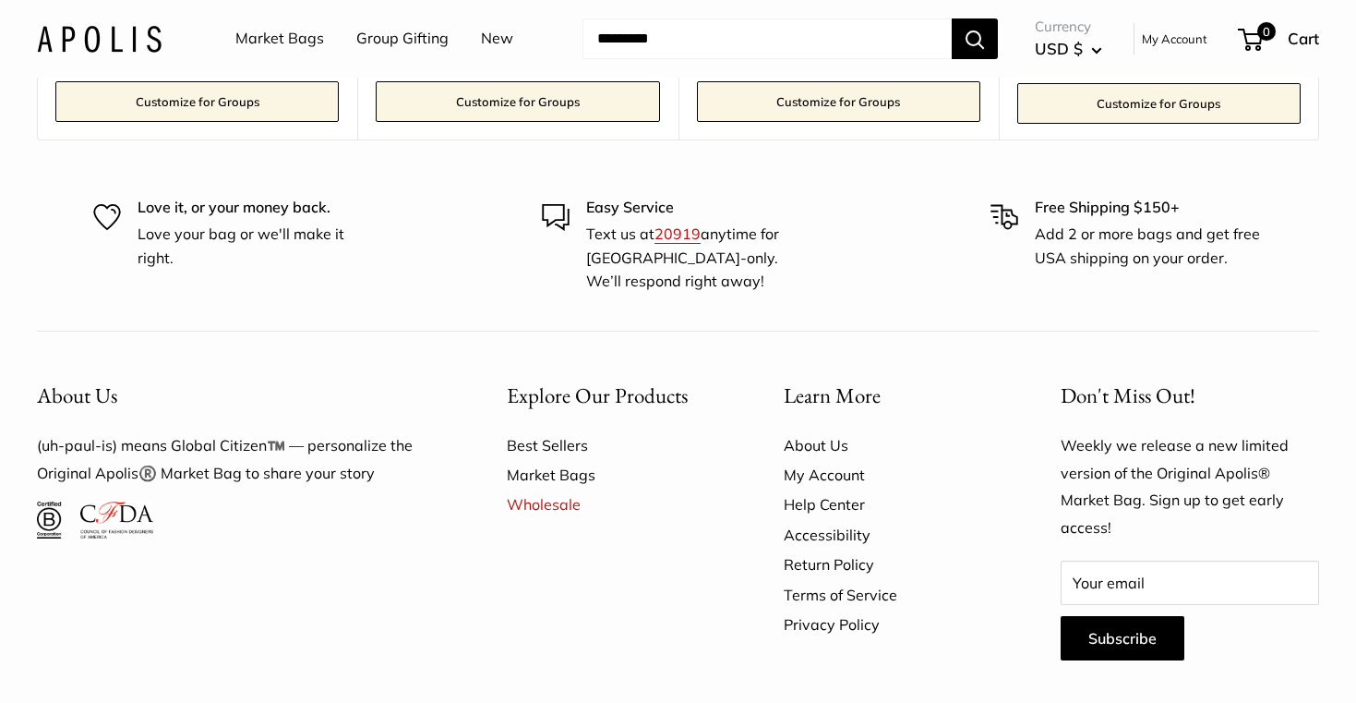
scroll to position [2862, 0]
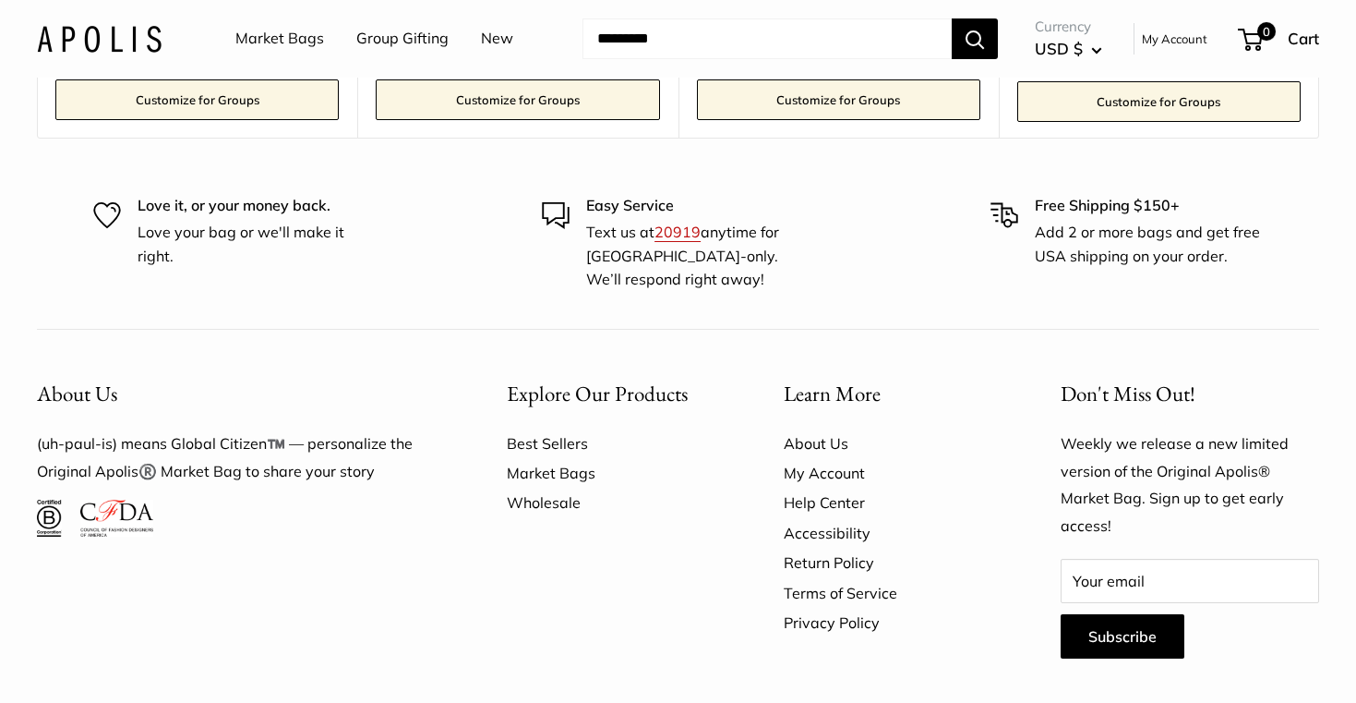
click at [533, 493] on link "Wholesale" at bounding box center [613, 503] width 212 height 30
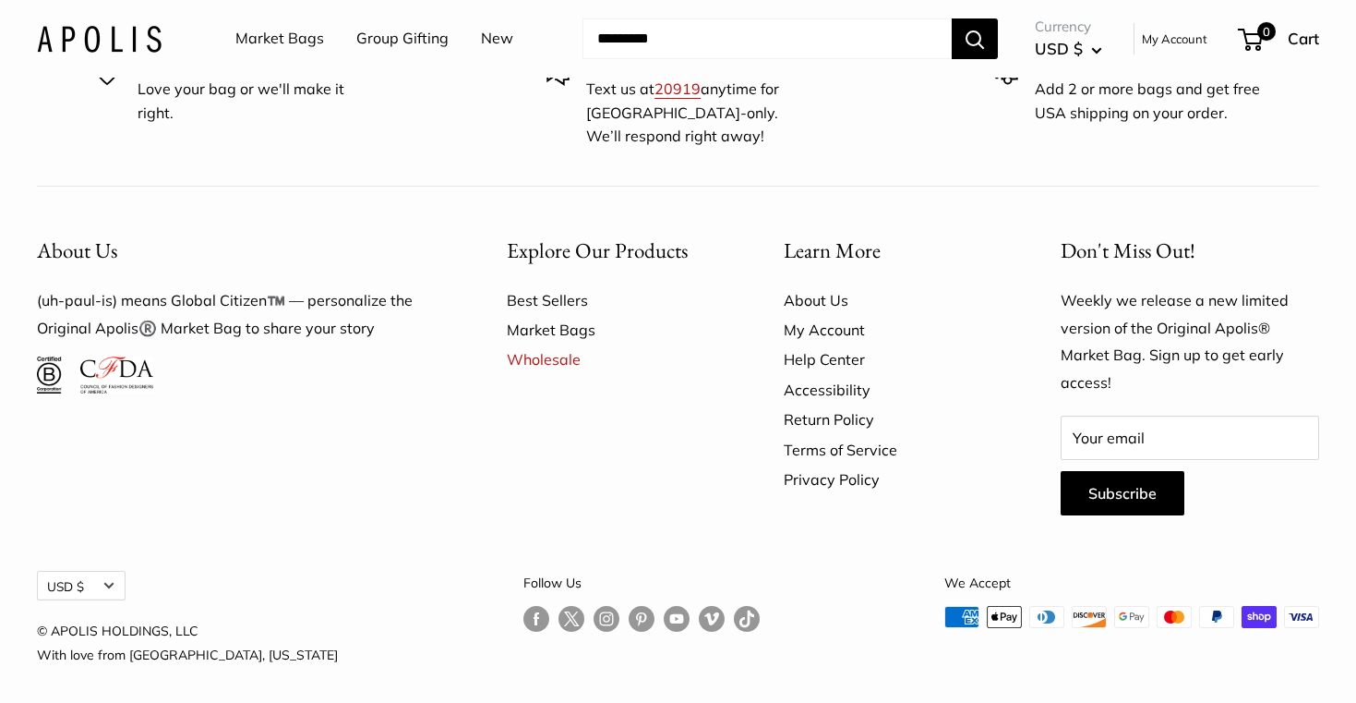
scroll to position [3004, 0]
click at [566, 345] on link "Wholesale" at bounding box center [613, 360] width 212 height 30
